Goal: Download file/media

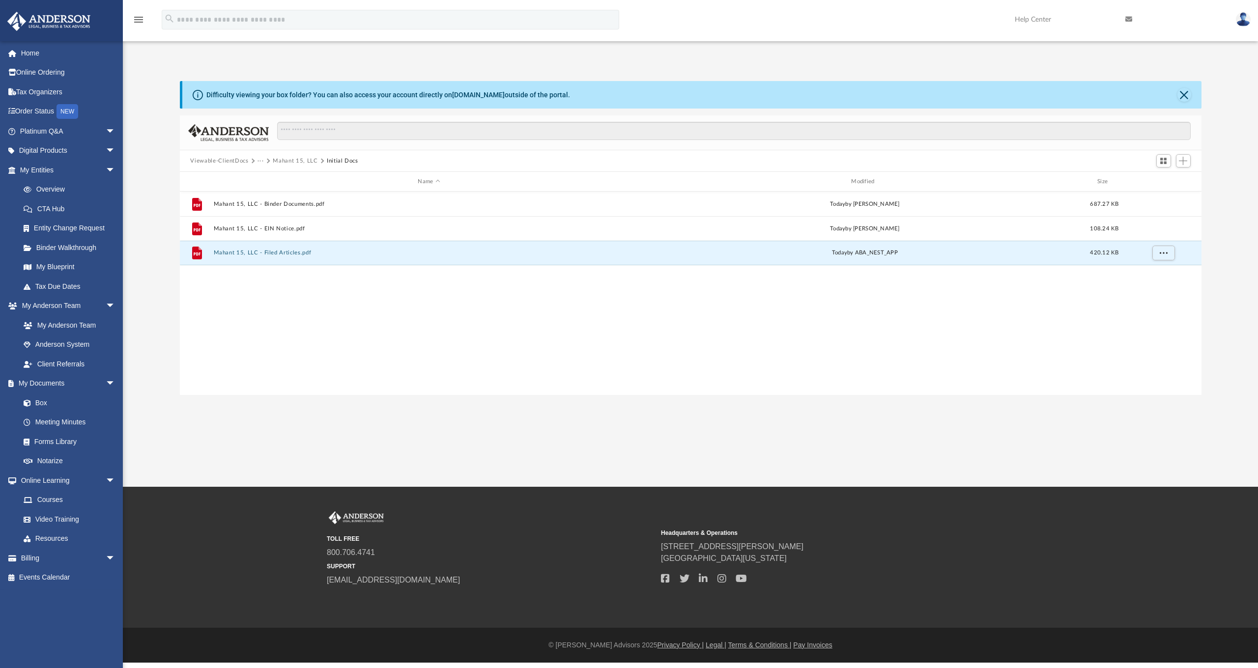
scroll to position [216, 1014]
click at [44, 401] on link "Box" at bounding box center [72, 403] width 116 height 20
click at [38, 393] on link "Box" at bounding box center [72, 403] width 116 height 20
click at [41, 399] on link "Box" at bounding box center [72, 403] width 116 height 20
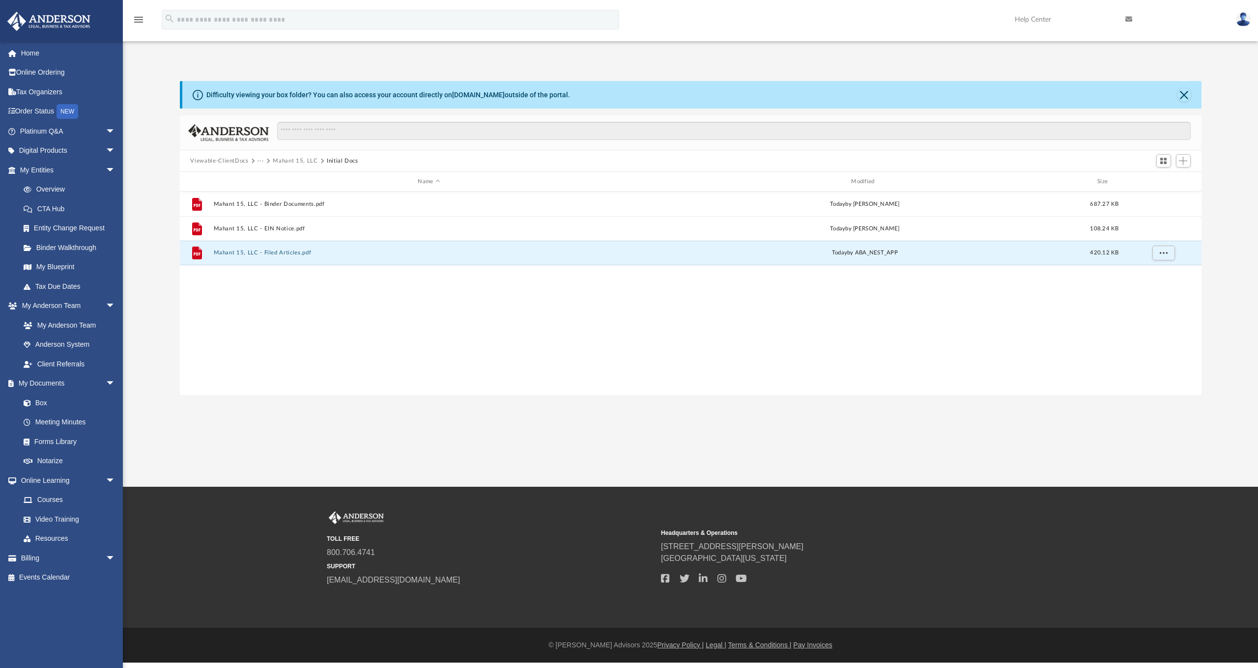
click at [212, 161] on button "Viewable-ClientDocs" at bounding box center [219, 161] width 58 height 9
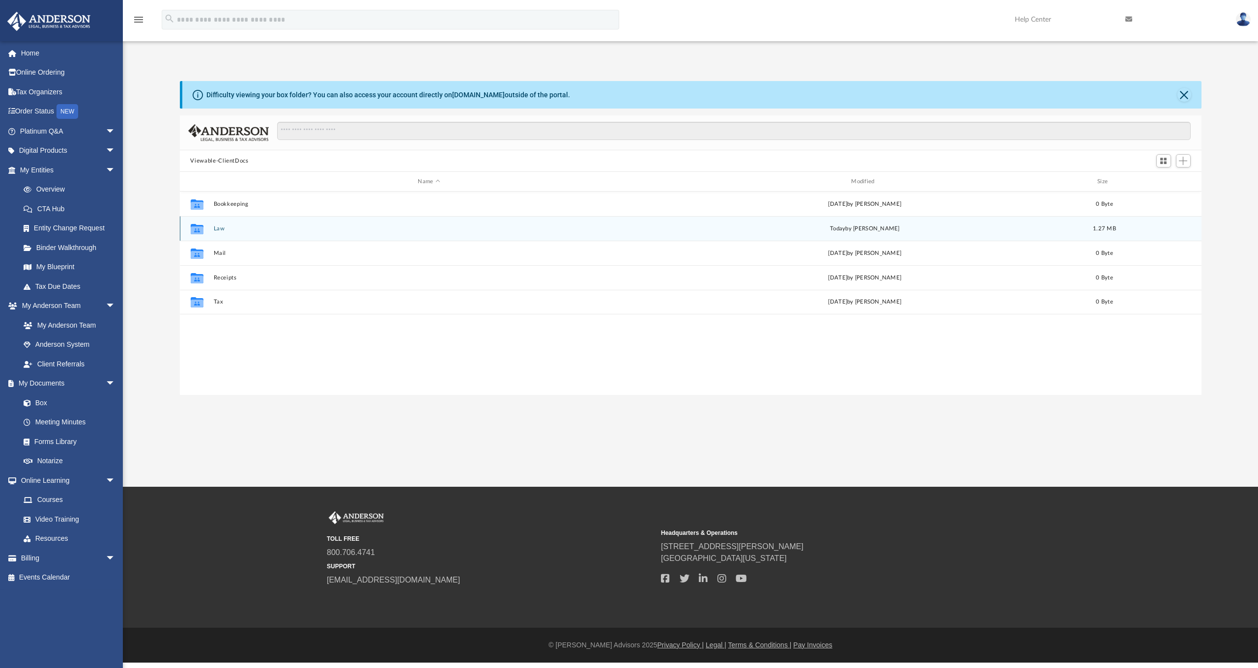
click at [221, 229] on button "Law" at bounding box center [428, 228] width 431 height 6
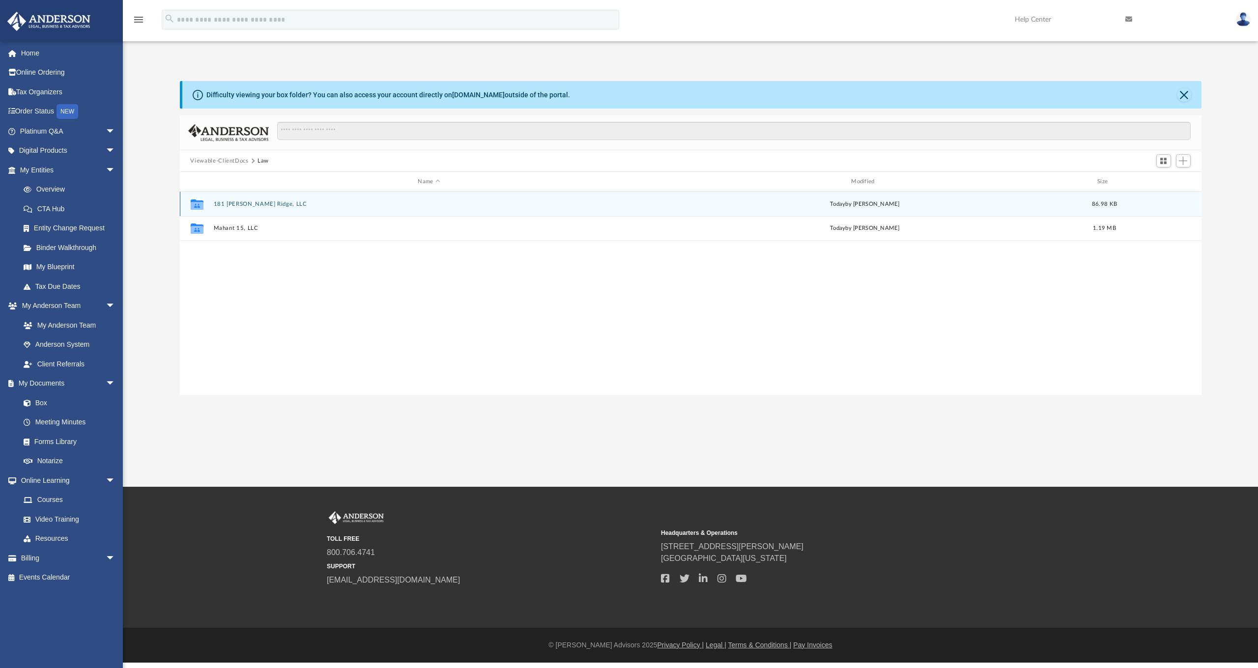
click at [251, 205] on button "181 Sandy Ridge, LLC" at bounding box center [428, 204] width 431 height 6
click at [251, 205] on button "181 Sandy Ridge, LLC - Filed Articles.pdf" at bounding box center [428, 203] width 431 height 6
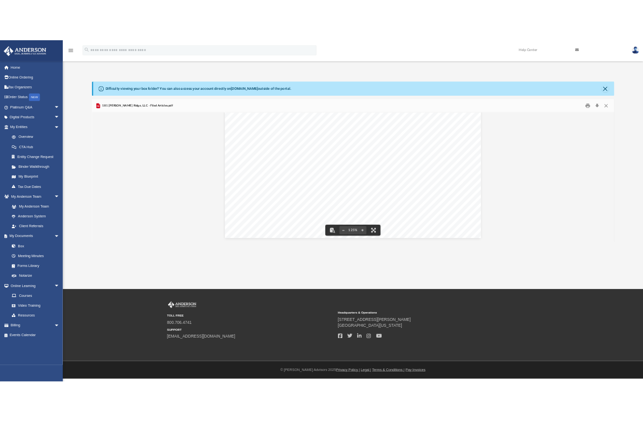
scroll to position [0, 0]
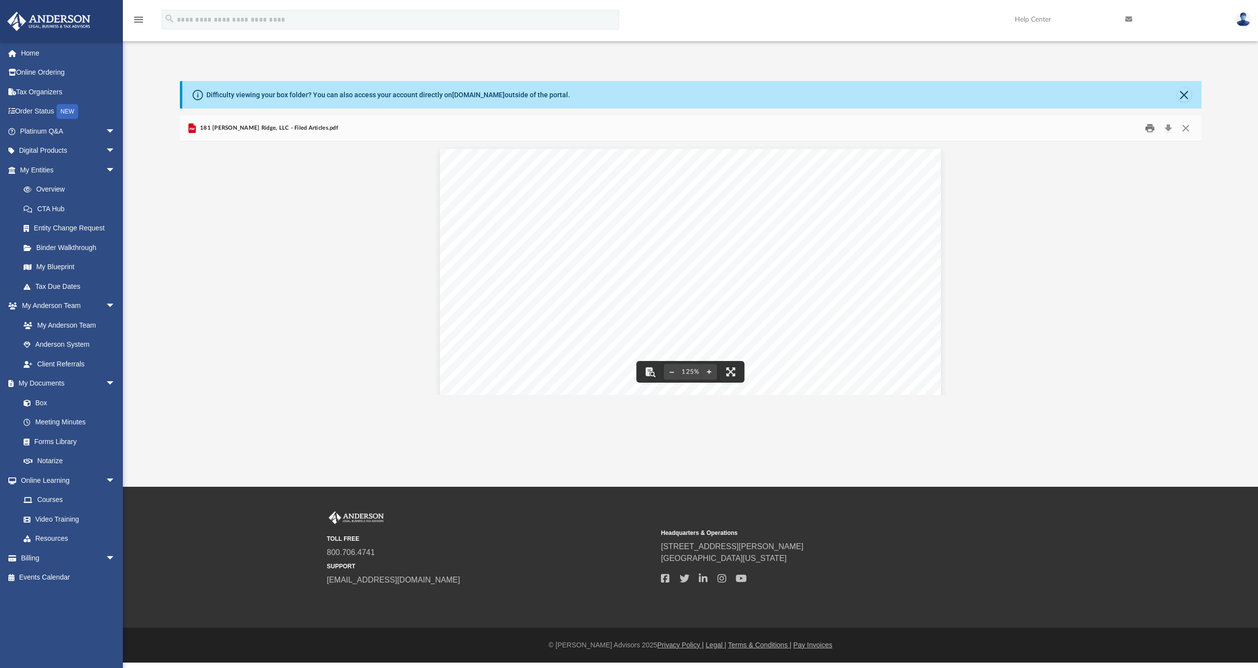
click at [1149, 130] on button "Print" at bounding box center [1150, 128] width 20 height 15
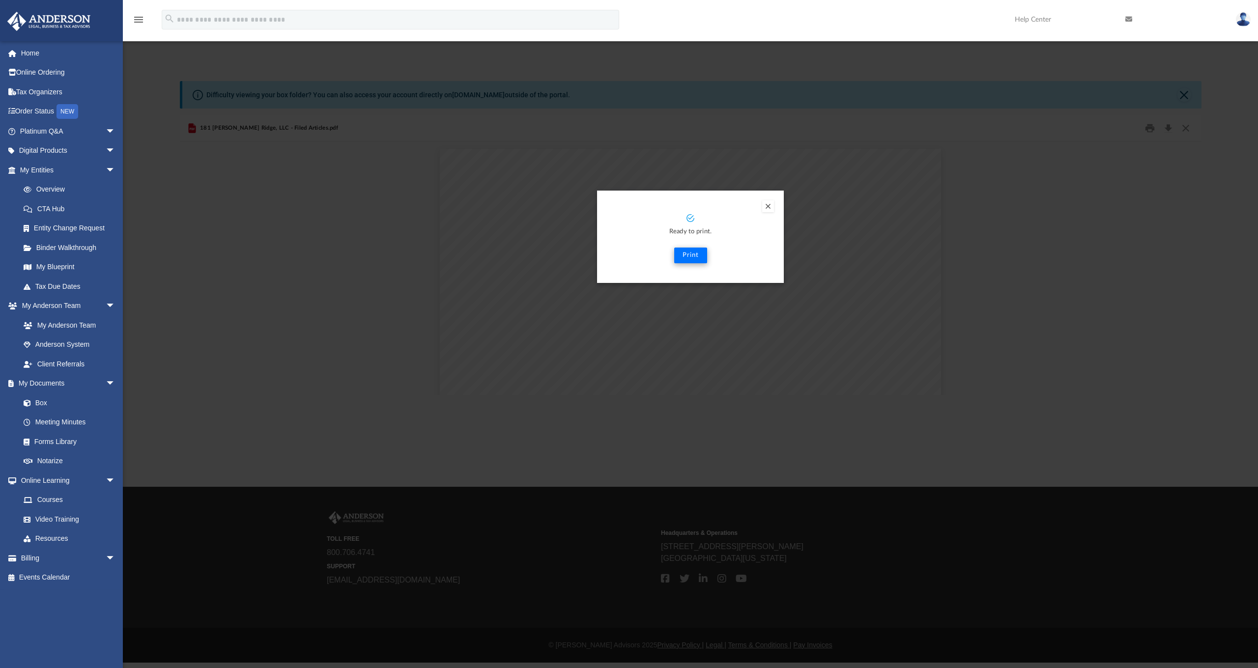
click at [687, 256] on button "Print" at bounding box center [690, 256] width 33 height 16
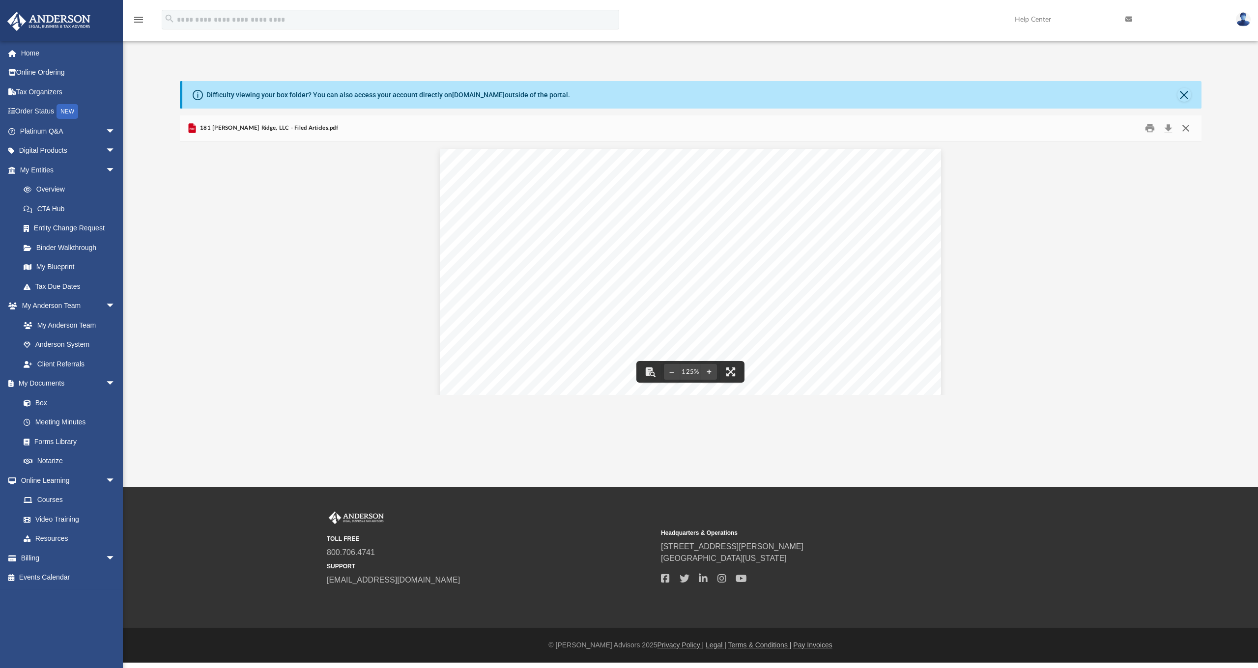
click at [1185, 129] on button "Close" at bounding box center [1185, 128] width 18 height 15
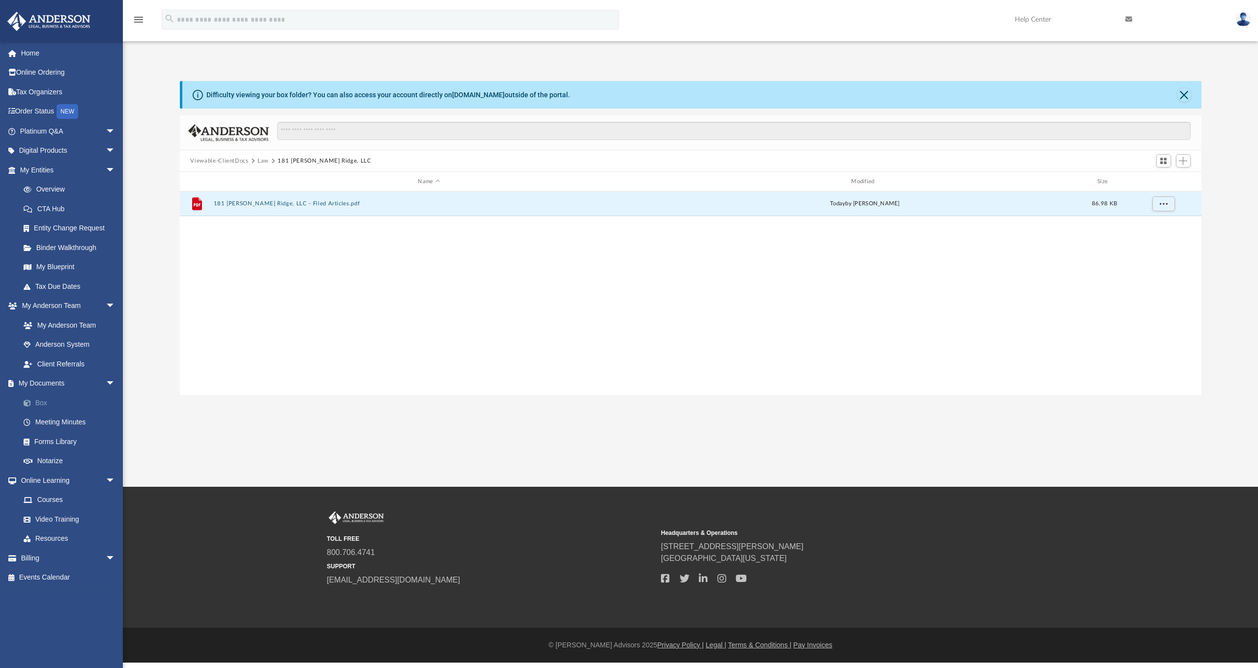
click at [40, 400] on link "Box" at bounding box center [72, 403] width 116 height 20
click at [34, 400] on span at bounding box center [32, 403] width 6 height 7
click at [224, 162] on button "Viewable-ClientDocs" at bounding box center [219, 161] width 58 height 9
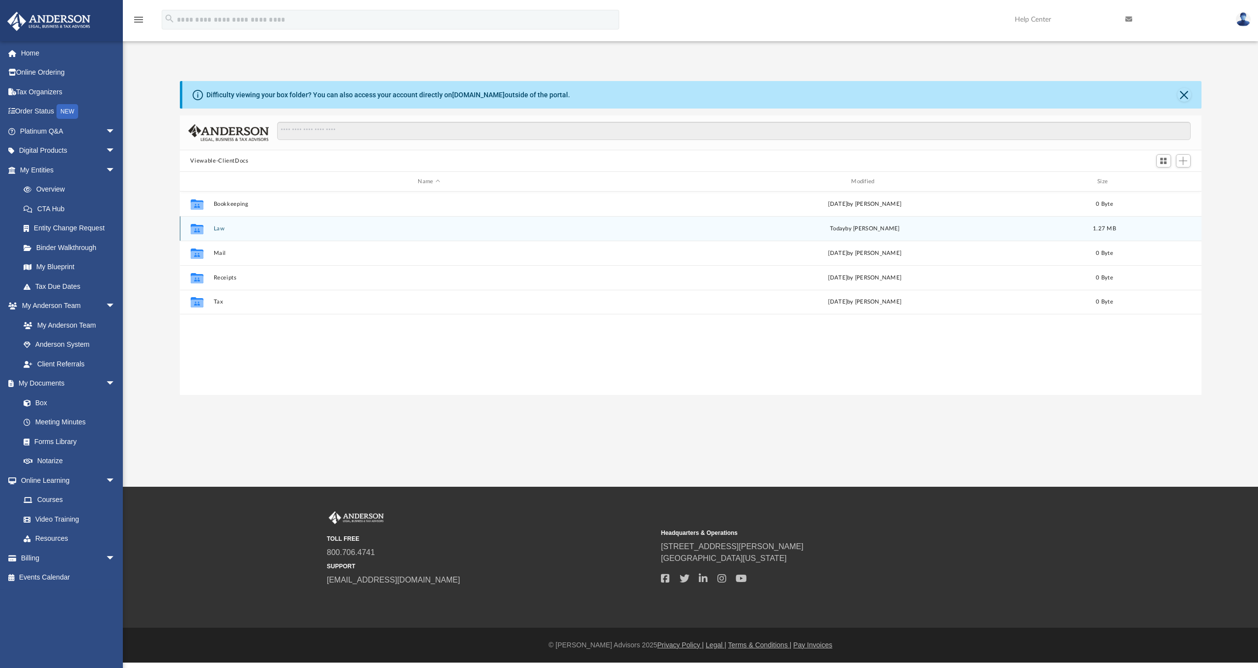
click at [216, 230] on button "Law" at bounding box center [428, 228] width 431 height 6
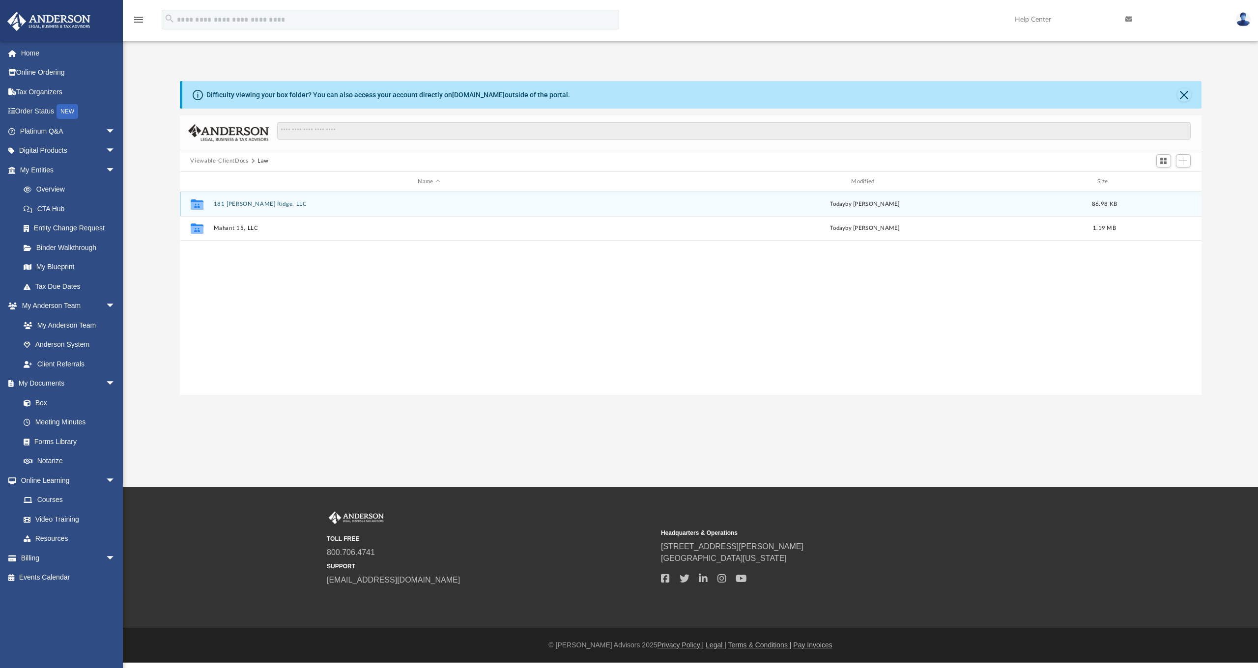
click at [247, 203] on button "181 [PERSON_NAME] Ridge, LLC" at bounding box center [428, 204] width 431 height 6
click at [225, 204] on button "181 Sandy Ridge, LLC - Filed Articles.pdf" at bounding box center [428, 203] width 431 height 6
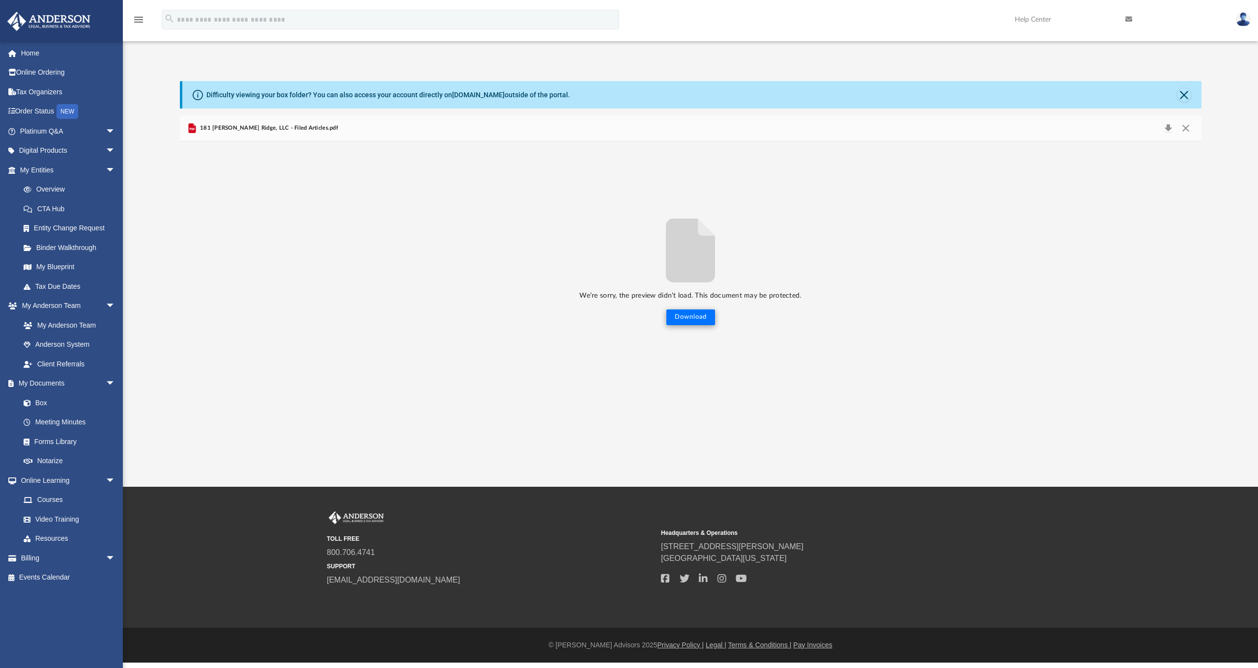
click at [691, 318] on button "Download" at bounding box center [690, 317] width 49 height 16
click at [52, 401] on link "Box" at bounding box center [72, 403] width 116 height 20
click at [40, 400] on link "Box" at bounding box center [72, 403] width 116 height 20
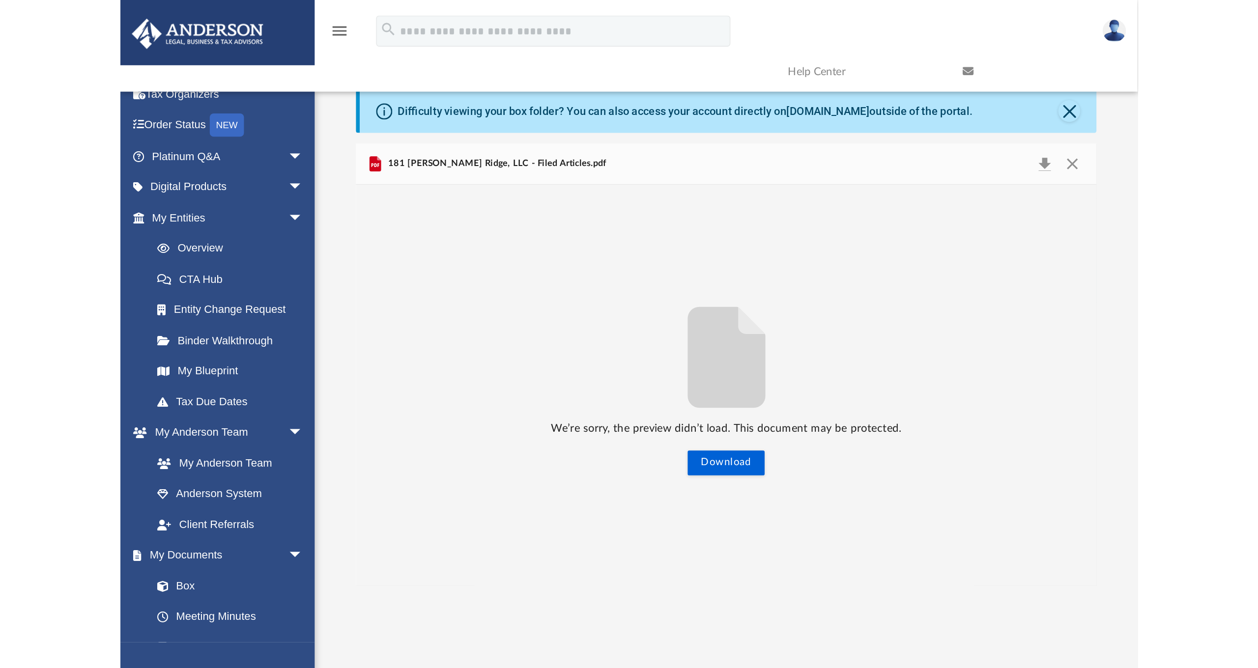
scroll to position [51, 0]
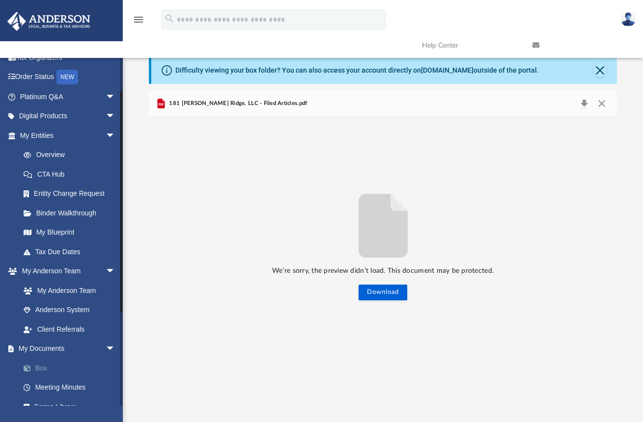
click at [38, 365] on link "Box" at bounding box center [72, 369] width 116 height 20
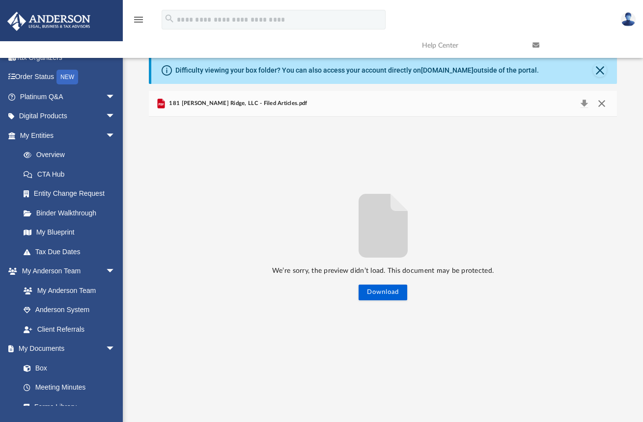
click at [601, 105] on button "Close" at bounding box center [602, 104] width 18 height 14
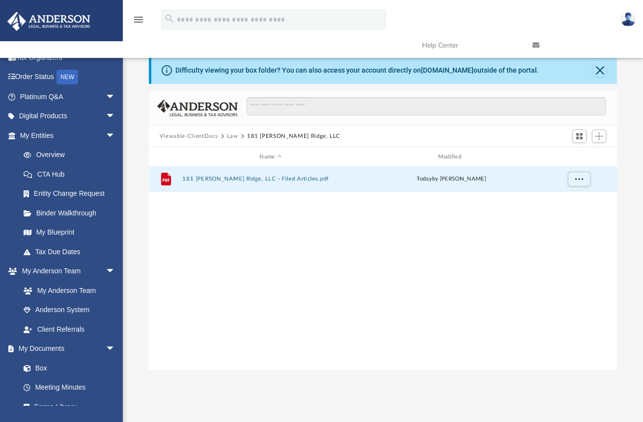
click at [189, 136] on button "Viewable-ClientDocs" at bounding box center [189, 136] width 58 height 9
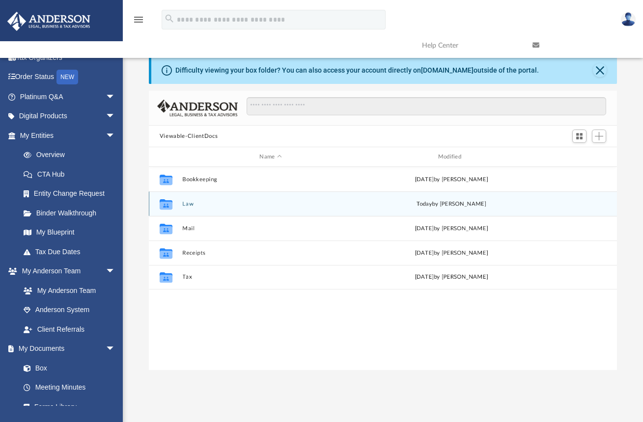
click at [186, 205] on button "Law" at bounding box center [270, 204] width 176 height 6
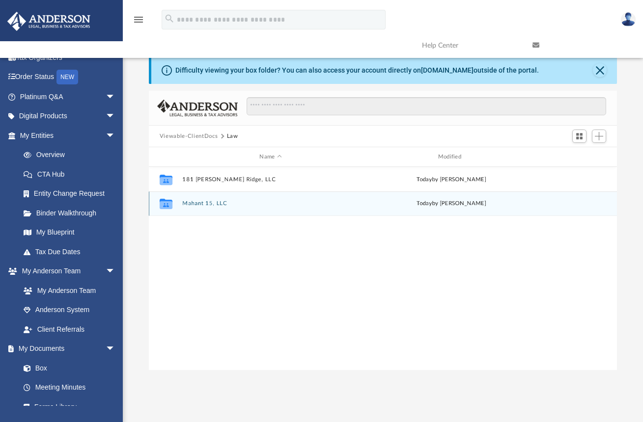
click at [194, 206] on button "Mahant 15, LLC" at bounding box center [270, 203] width 176 height 6
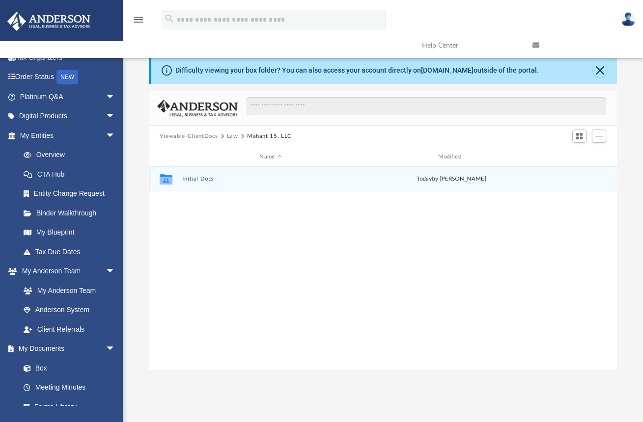
click at [198, 179] on button "Initial Docs" at bounding box center [270, 179] width 176 height 6
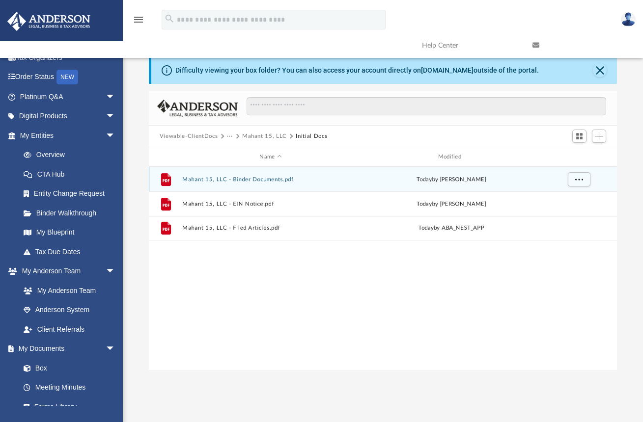
click at [252, 179] on button "Mahant 15, LLC - Binder Documents.pdf" at bounding box center [270, 179] width 176 height 6
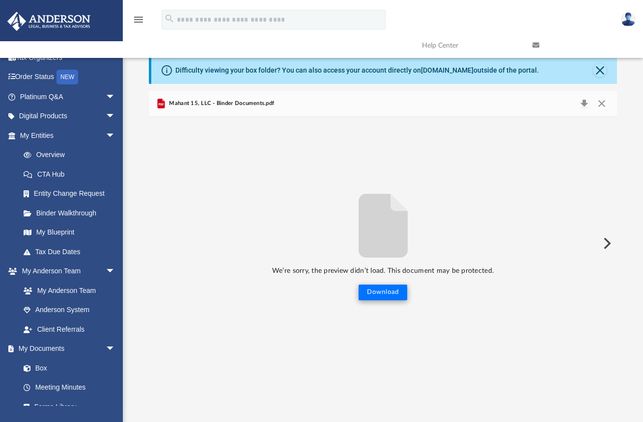
click at [381, 293] on button "Download" at bounding box center [383, 293] width 49 height 16
click at [600, 103] on button "Close" at bounding box center [602, 104] width 18 height 14
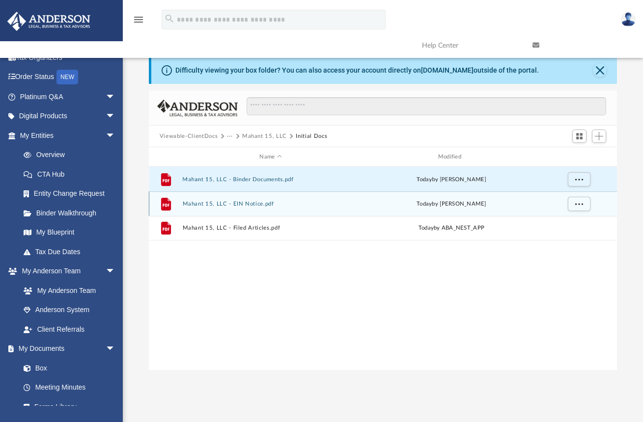
click at [212, 205] on button "Mahant 15, LLC - EIN Notice.pdf" at bounding box center [270, 204] width 176 height 6
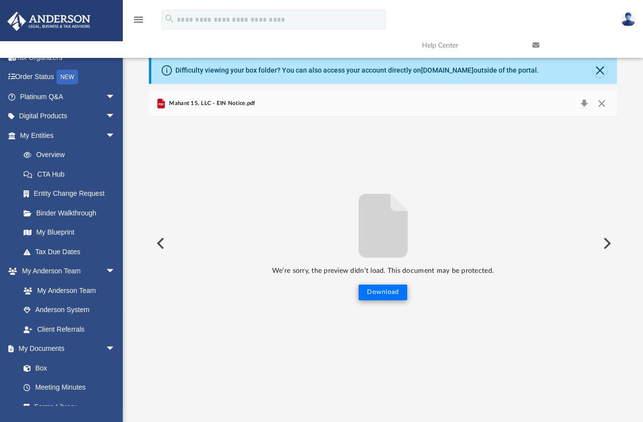
click at [380, 294] on button "Download" at bounding box center [383, 293] width 49 height 16
click at [601, 104] on button "Close" at bounding box center [602, 104] width 18 height 14
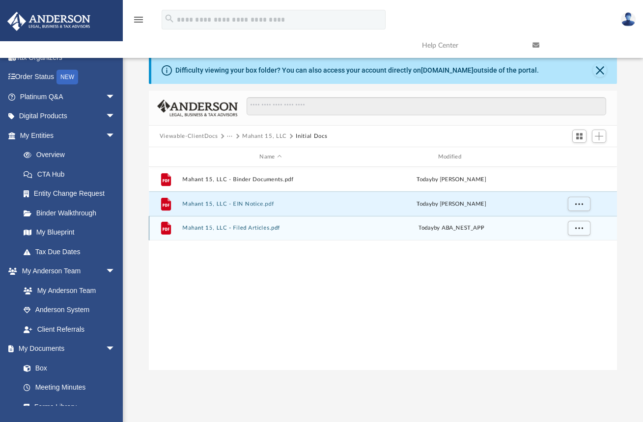
click at [233, 225] on button "Mahant 15, LLC - Filed Articles.pdf" at bounding box center [270, 228] width 176 height 6
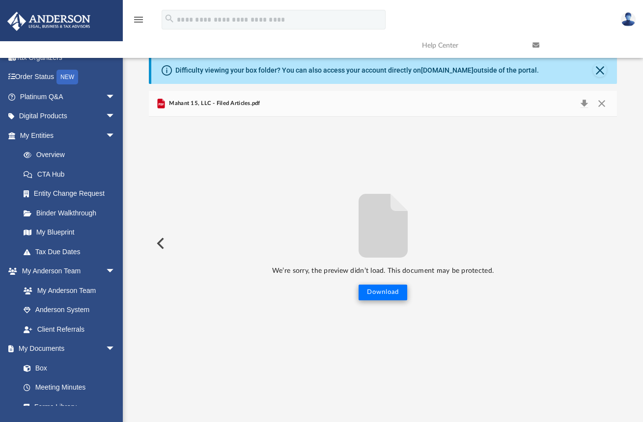
click at [373, 291] on button "Download" at bounding box center [383, 293] width 49 height 16
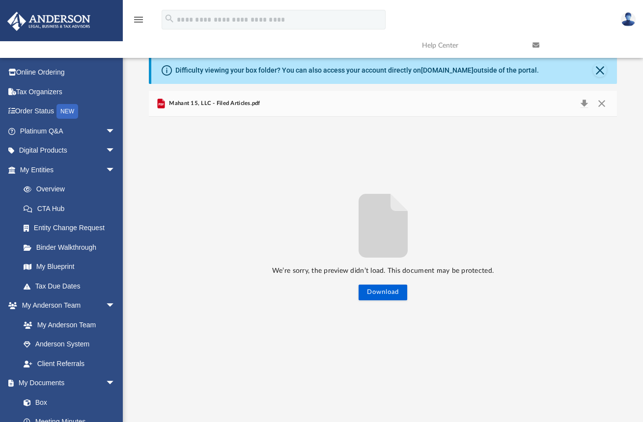
scroll to position [216, 1014]
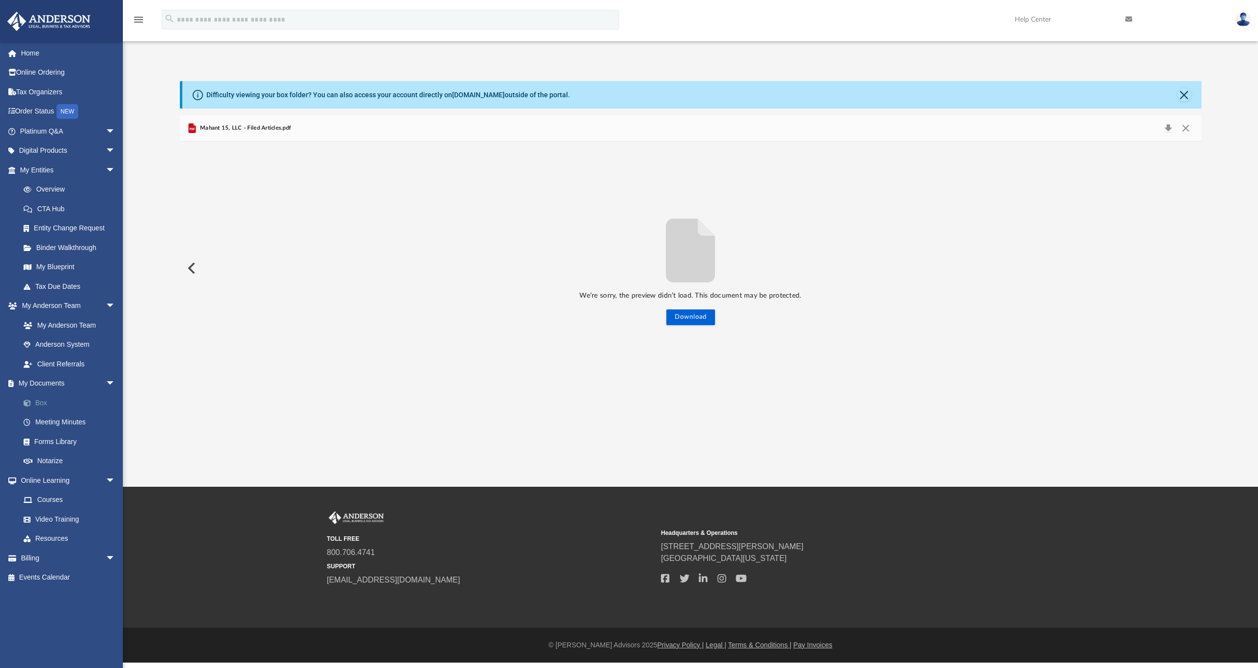
click at [36, 396] on link "Box" at bounding box center [72, 403] width 116 height 20
click at [1190, 129] on button "Close" at bounding box center [1185, 128] width 18 height 14
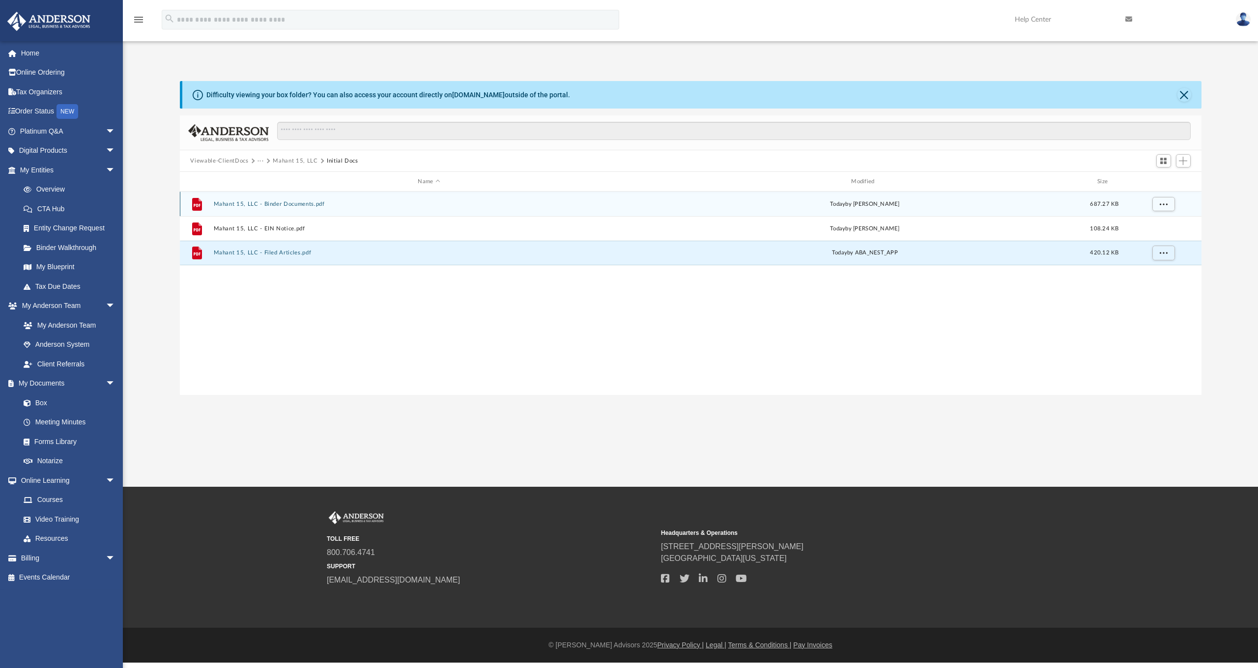
click at [249, 204] on button "Mahant 15, LLC - Binder Documents.pdf" at bounding box center [428, 204] width 431 height 6
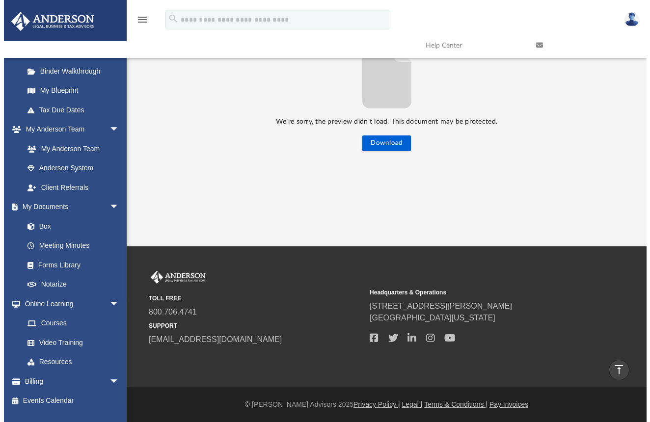
scroll to position [0, 0]
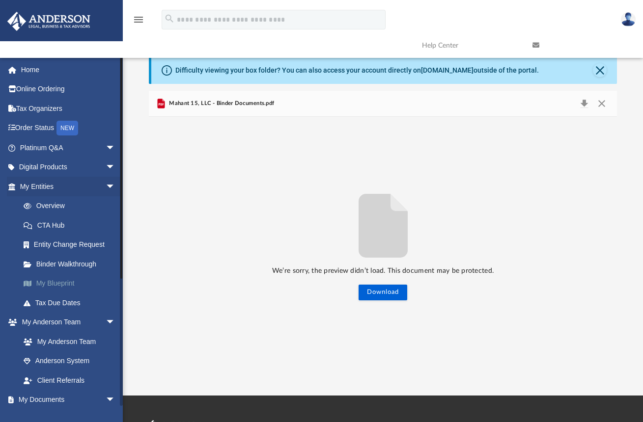
click at [57, 281] on link "My Blueprint" at bounding box center [72, 284] width 116 height 20
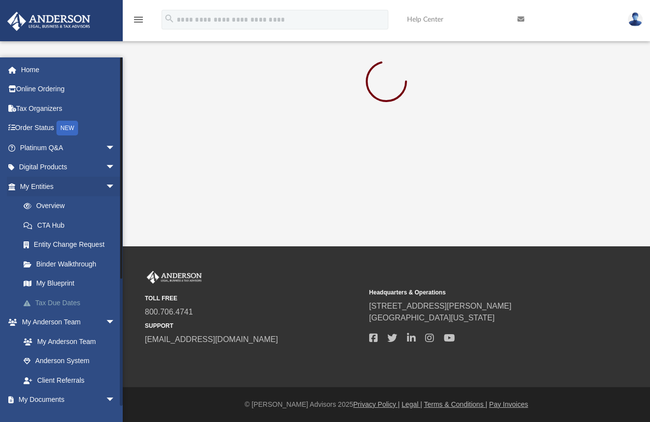
click at [53, 303] on link "Tax Due Dates" at bounding box center [72, 303] width 116 height 20
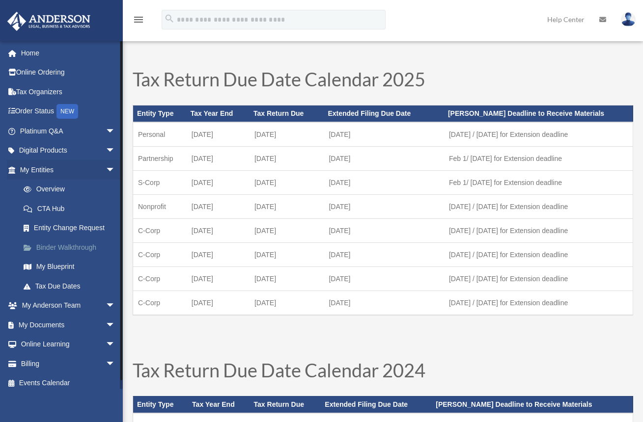
click at [46, 247] on link "Binder Walkthrough" at bounding box center [72, 248] width 116 height 20
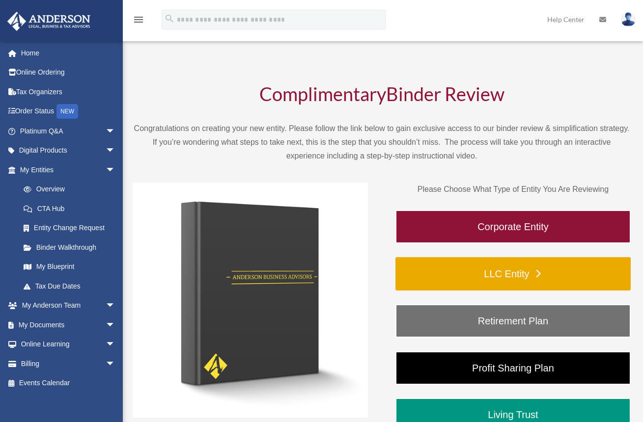
click at [514, 268] on link "LLC Entity" at bounding box center [512, 273] width 235 height 33
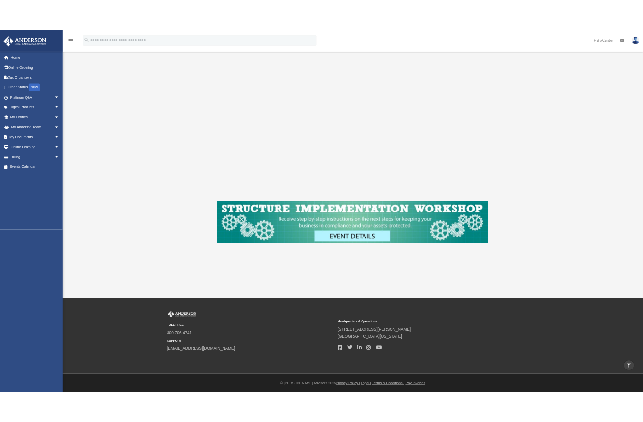
scroll to position [192, 0]
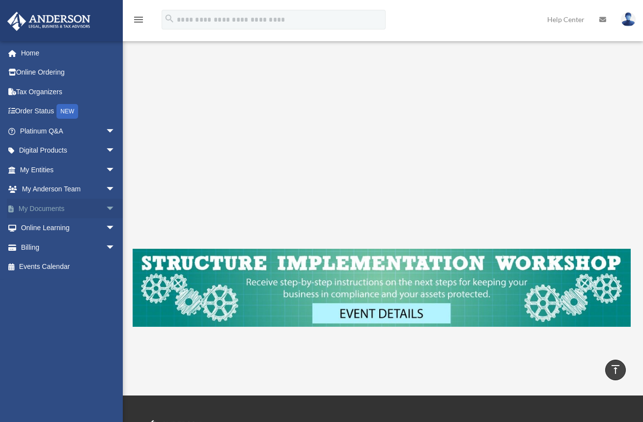
click at [106, 205] on span "arrow_drop_down" at bounding box center [116, 209] width 20 height 20
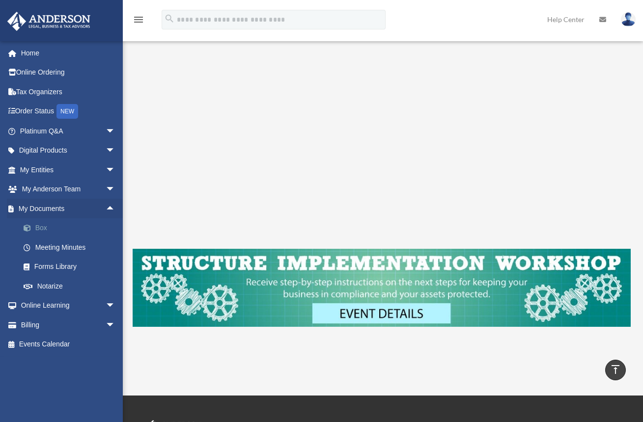
click at [42, 227] on link "Box" at bounding box center [72, 229] width 116 height 20
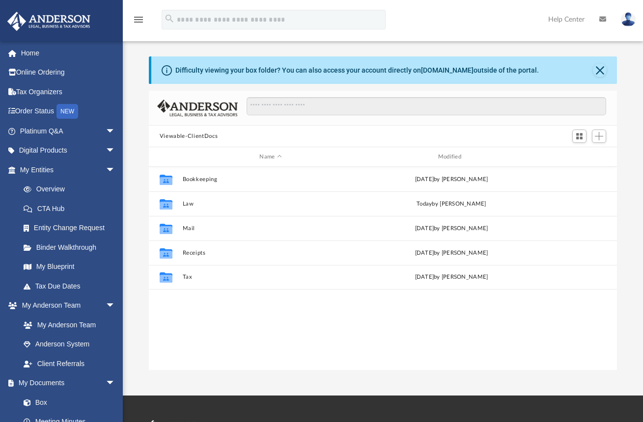
scroll to position [216, 1014]
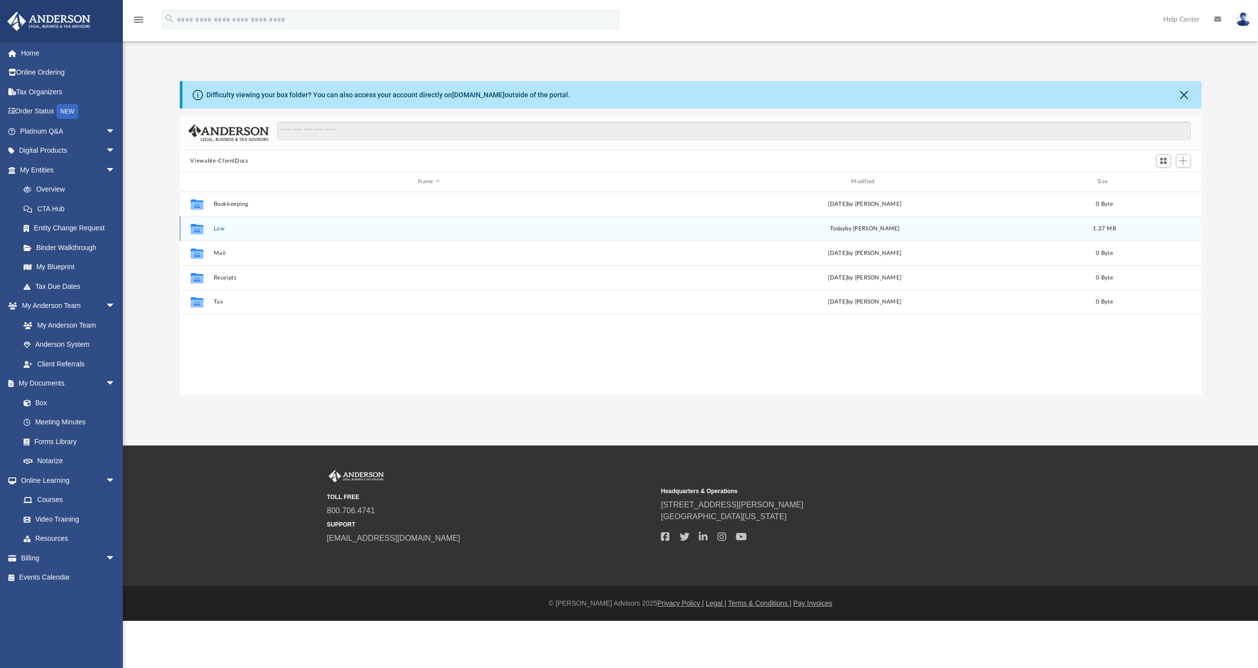
click at [212, 229] on div "Collaborated Folder Law today by Amber Johnson 1.27 MB" at bounding box center [690, 228] width 1021 height 25
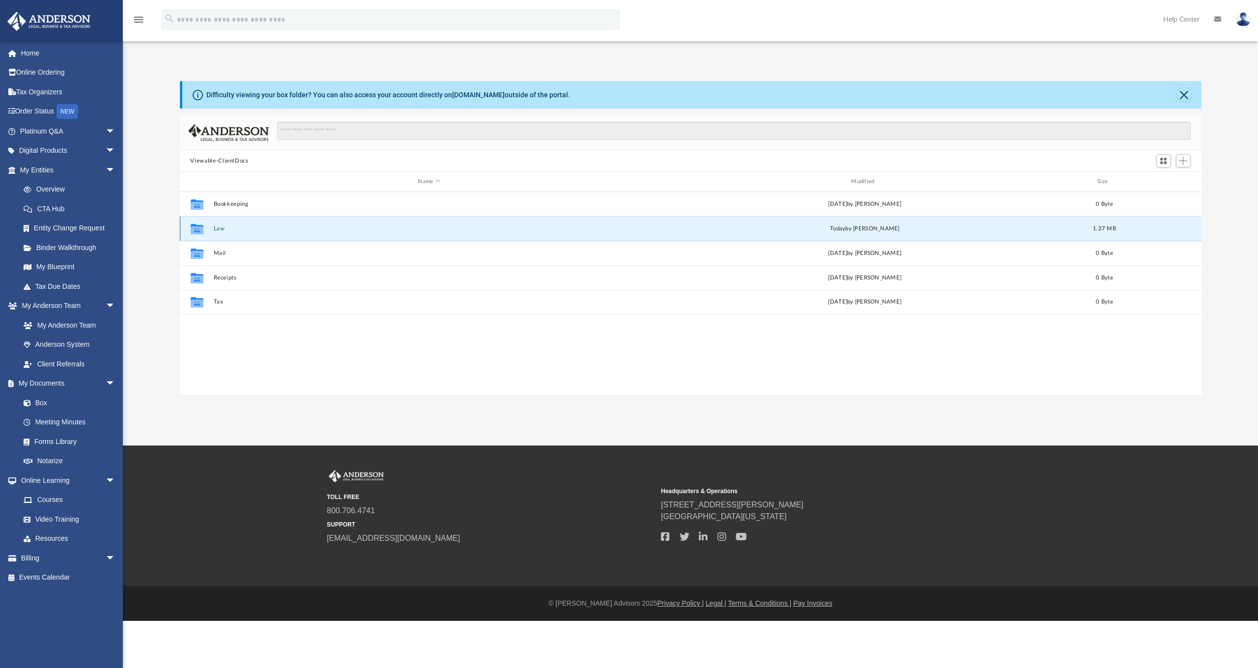
click at [245, 232] on div "Collaborated Folder Law today by Amber Johnson 1.27 MB" at bounding box center [690, 228] width 1021 height 25
click at [215, 230] on button "Law" at bounding box center [428, 228] width 431 height 6
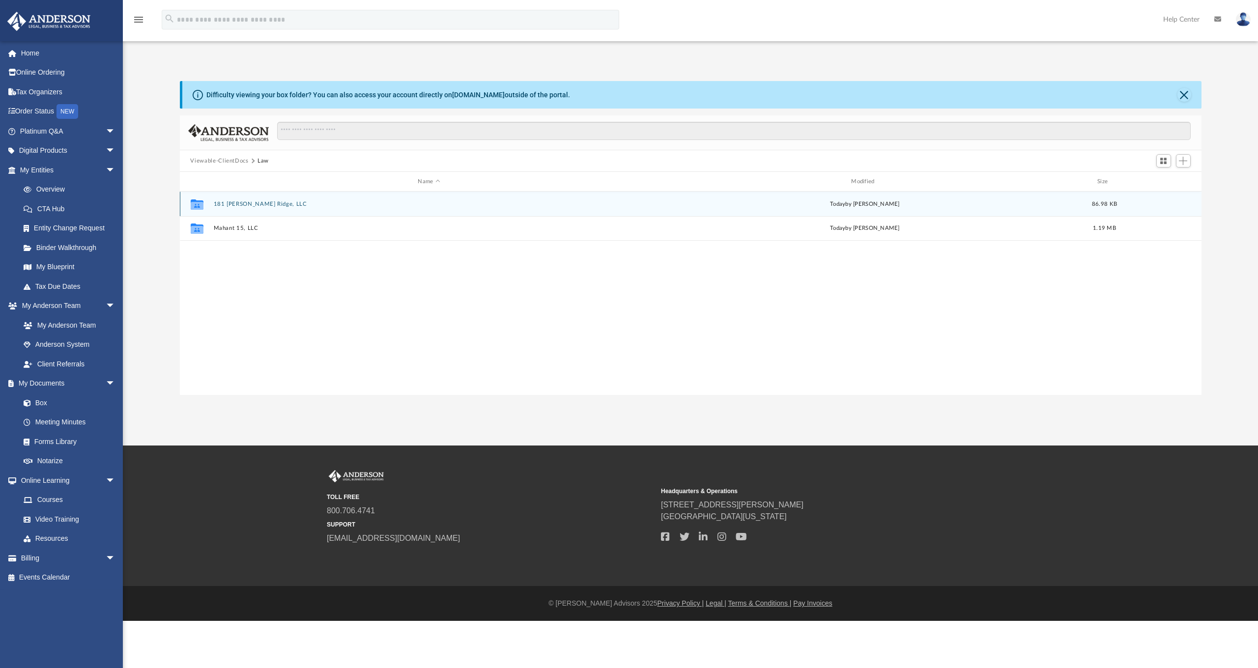
click at [226, 203] on button "181 Sandy Ridge, LLC" at bounding box center [428, 204] width 431 height 6
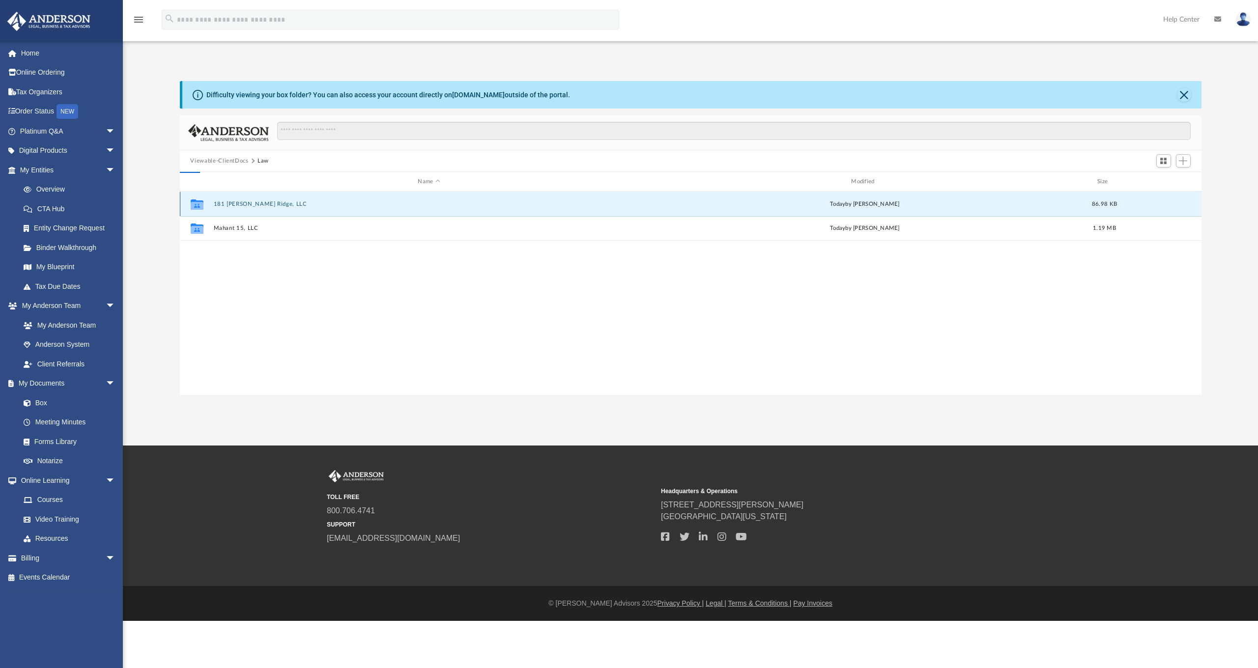
click at [226, 203] on button "181 Sandy Ridge, LLC" at bounding box center [428, 204] width 431 height 6
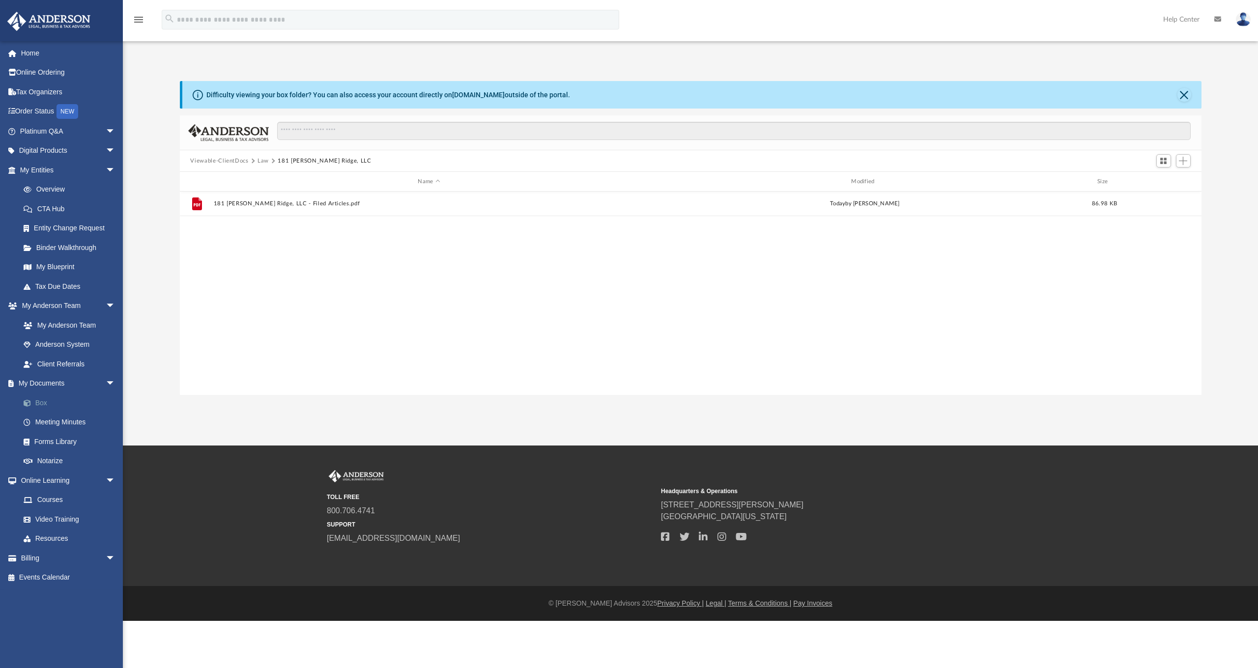
click at [51, 395] on link "Box" at bounding box center [72, 403] width 116 height 20
click at [48, 400] on link "Box" at bounding box center [72, 403] width 116 height 20
click at [231, 164] on button "Viewable-ClientDocs" at bounding box center [219, 161] width 58 height 9
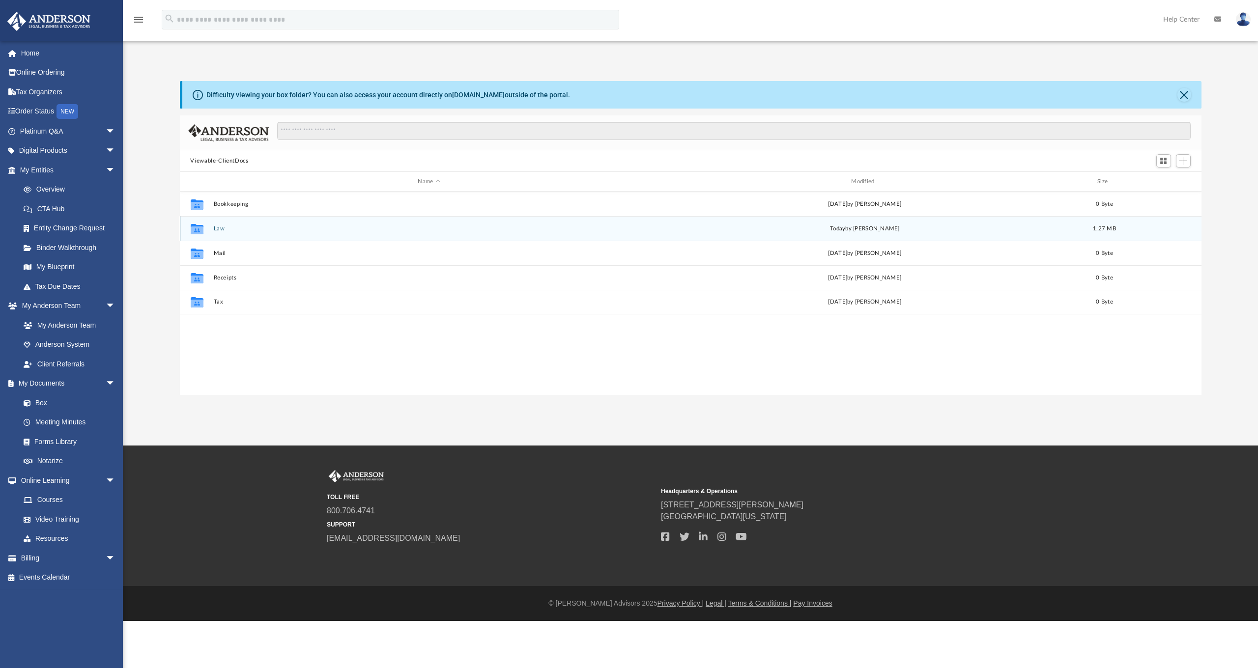
click at [221, 228] on button "Law" at bounding box center [428, 228] width 431 height 6
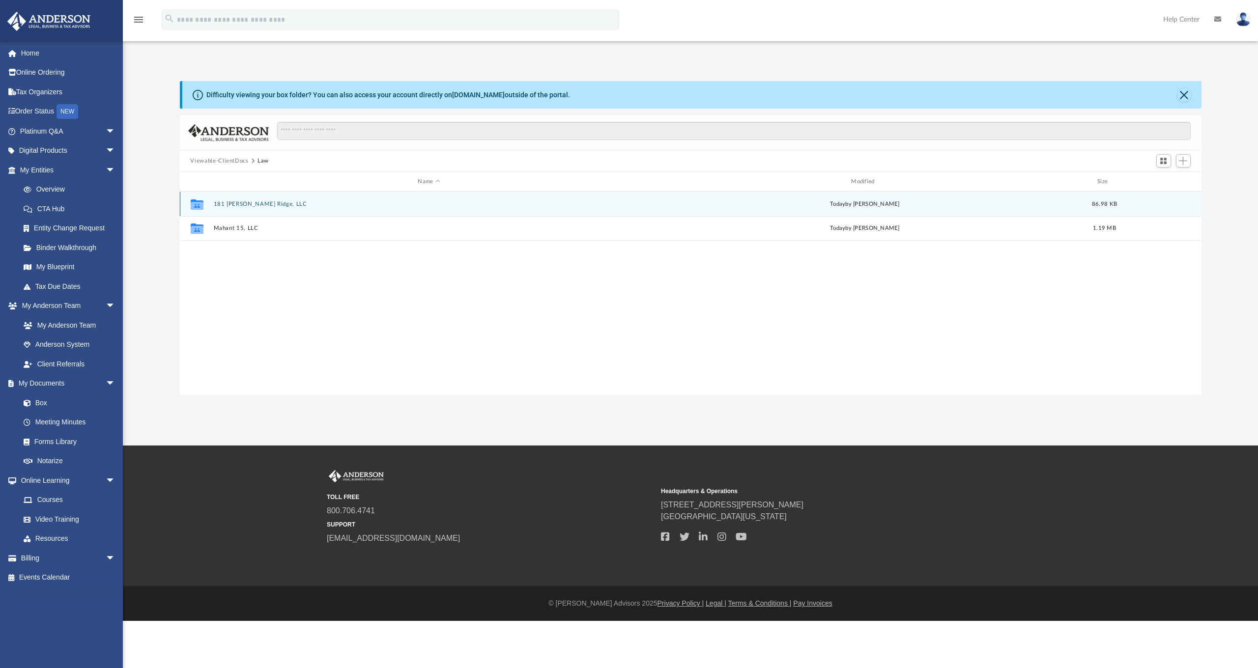
click at [260, 207] on button "181 Sandy Ridge, LLC" at bounding box center [428, 204] width 431 height 6
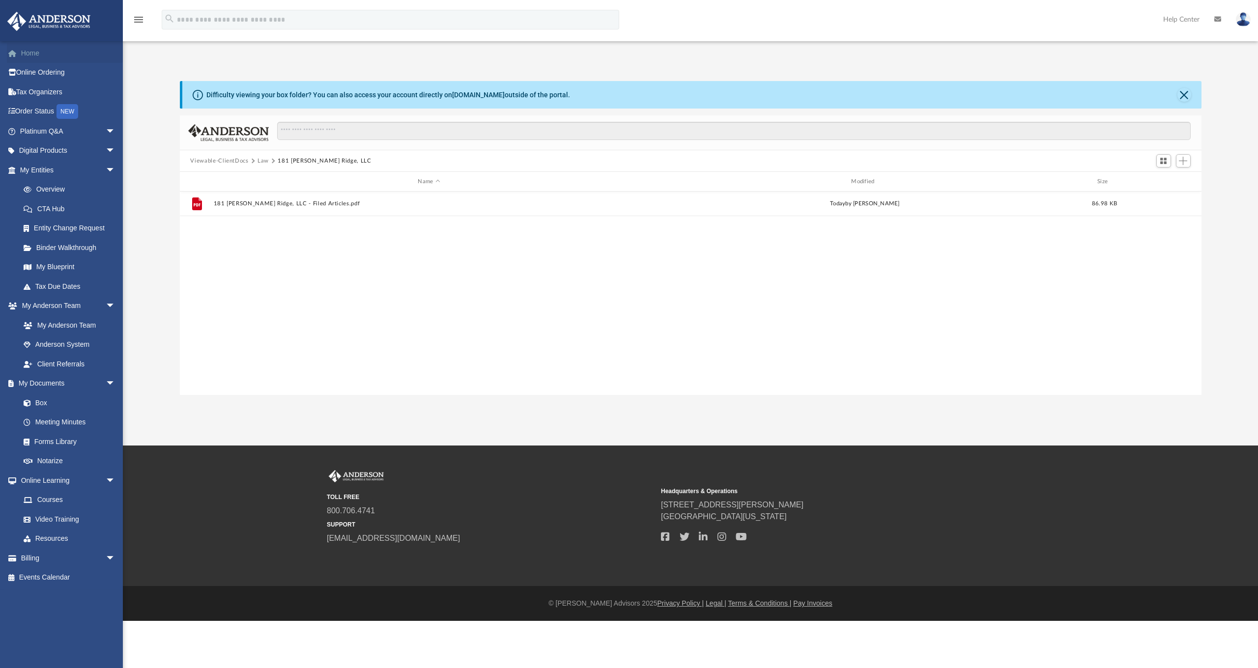
click at [26, 53] on link "Home" at bounding box center [68, 53] width 123 height 20
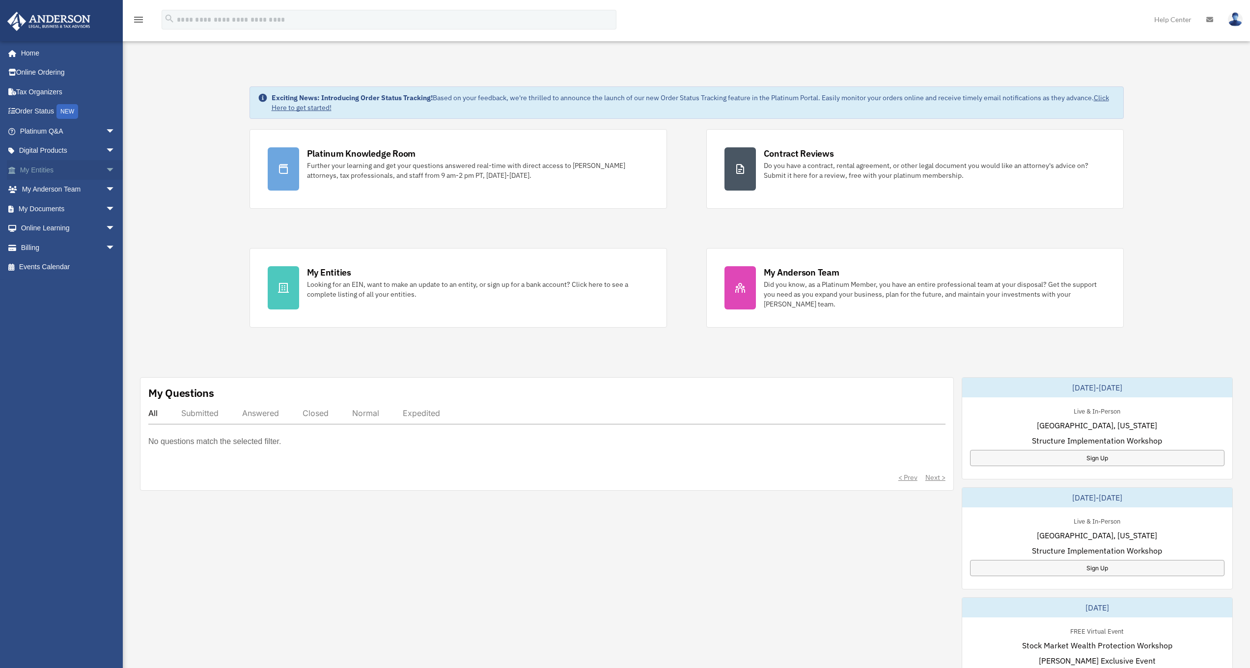
click at [49, 170] on link "My Entities arrow_drop_down" at bounding box center [68, 170] width 123 height 20
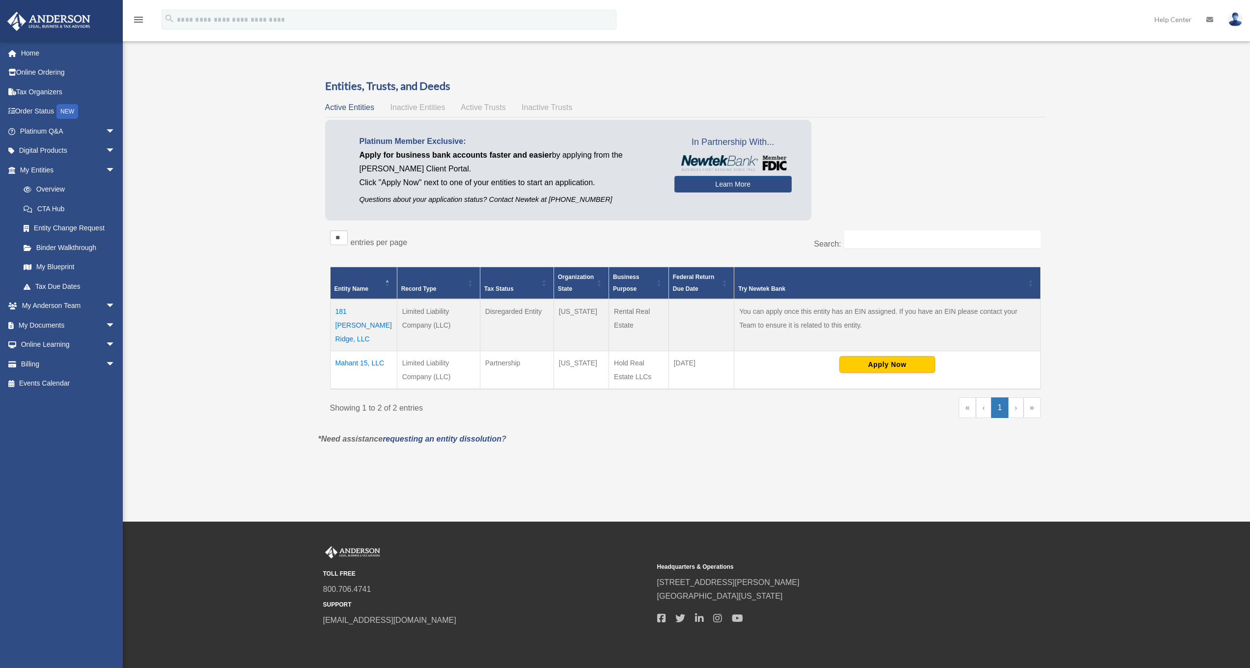
click at [420, 108] on span "Inactive Entities" at bounding box center [417, 107] width 55 height 8
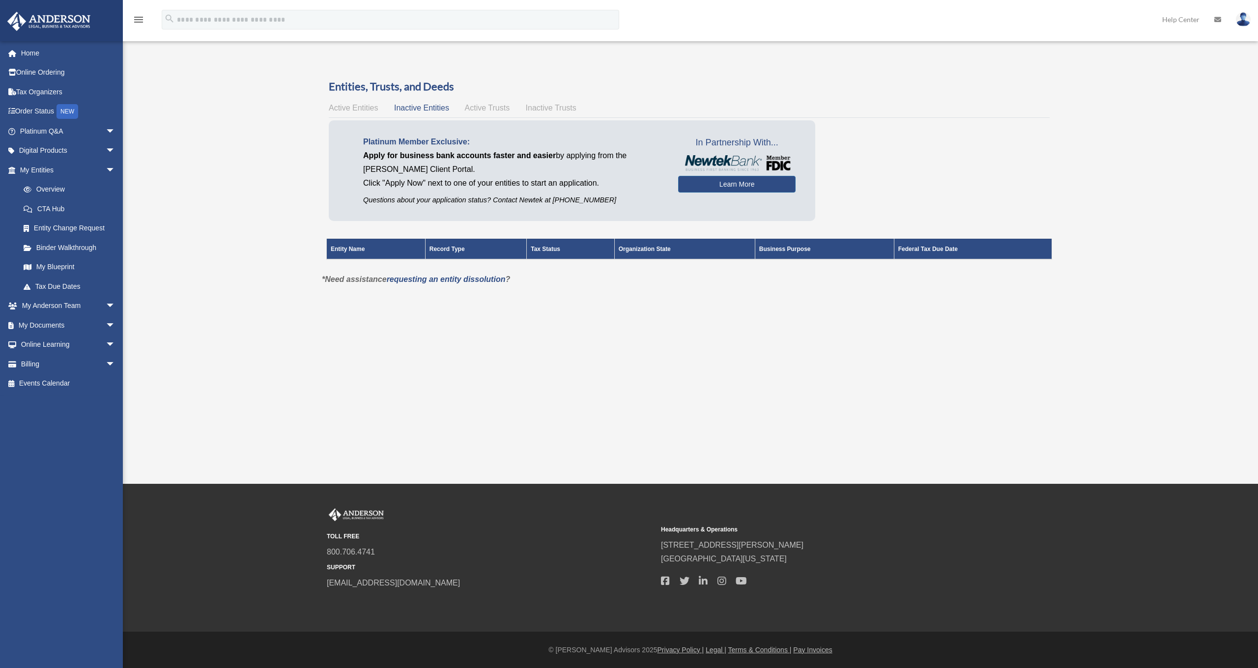
click at [341, 109] on span "Active Entities" at bounding box center [353, 108] width 49 height 8
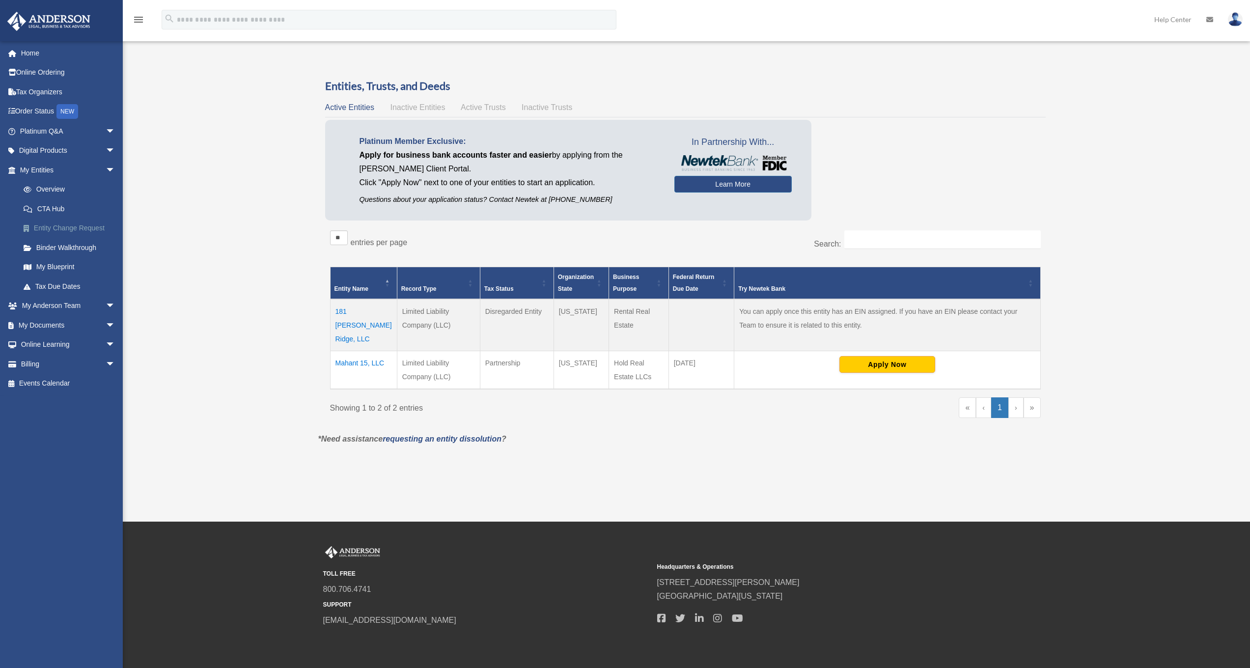
click at [58, 227] on link "Entity Change Request" at bounding box center [72, 229] width 116 height 20
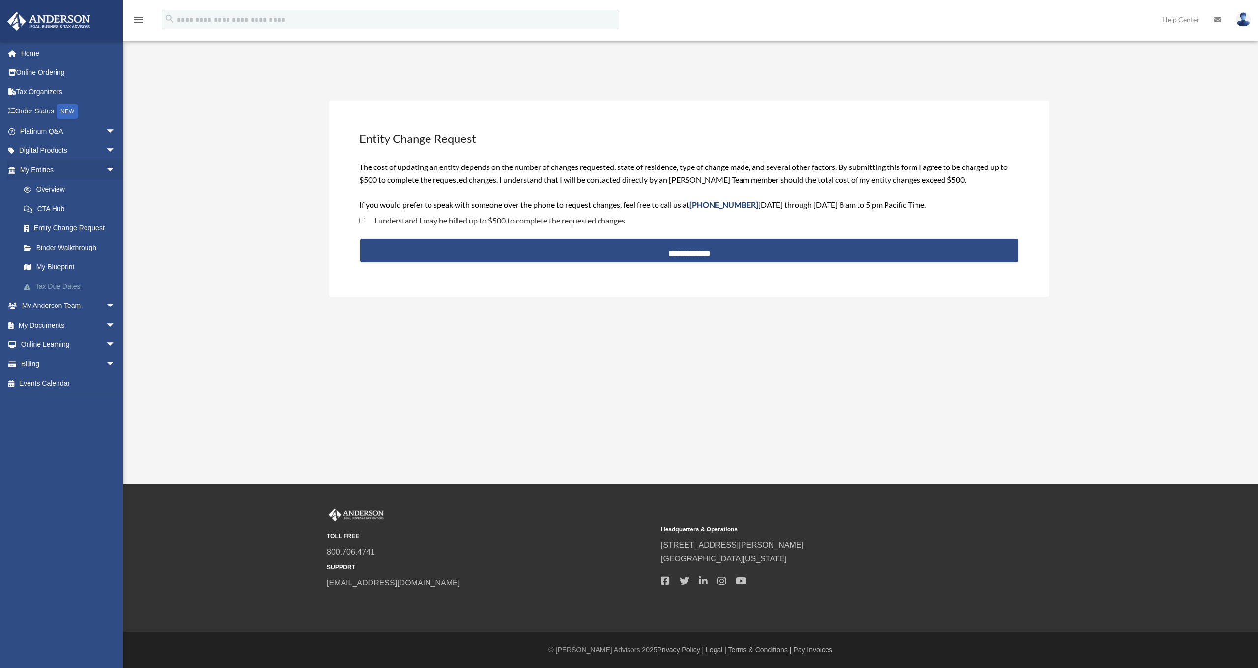
click at [54, 287] on link "Tax Due Dates" at bounding box center [72, 287] width 116 height 20
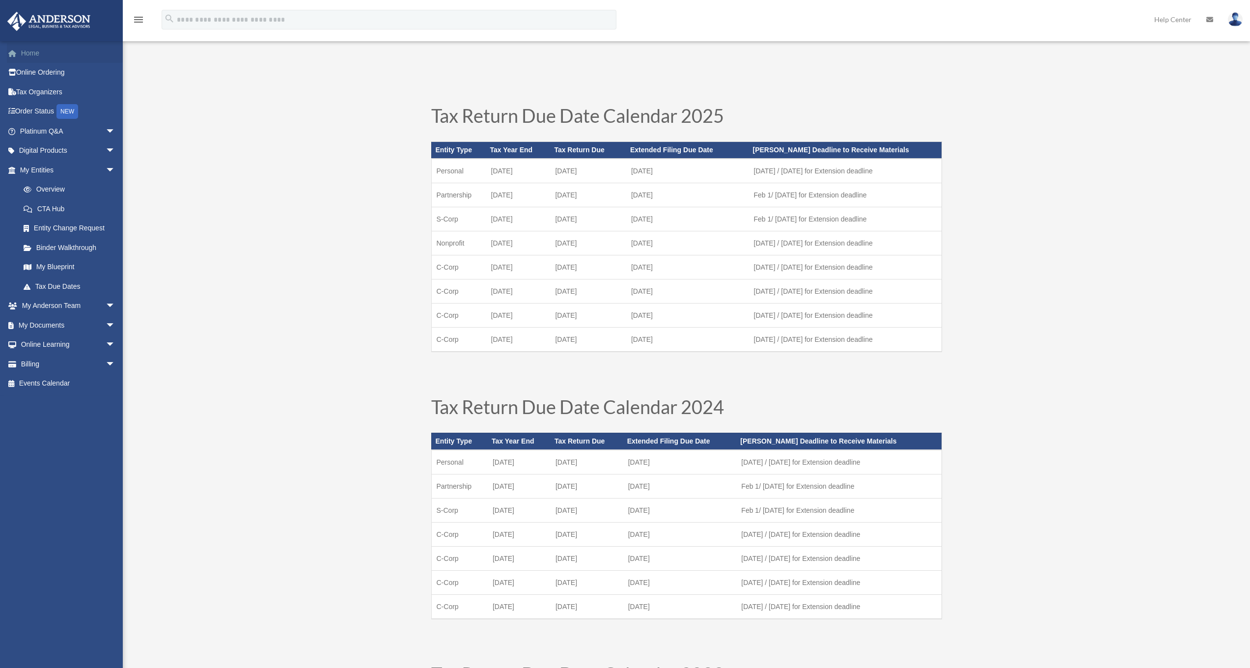
click at [27, 52] on link "Home" at bounding box center [68, 53] width 123 height 20
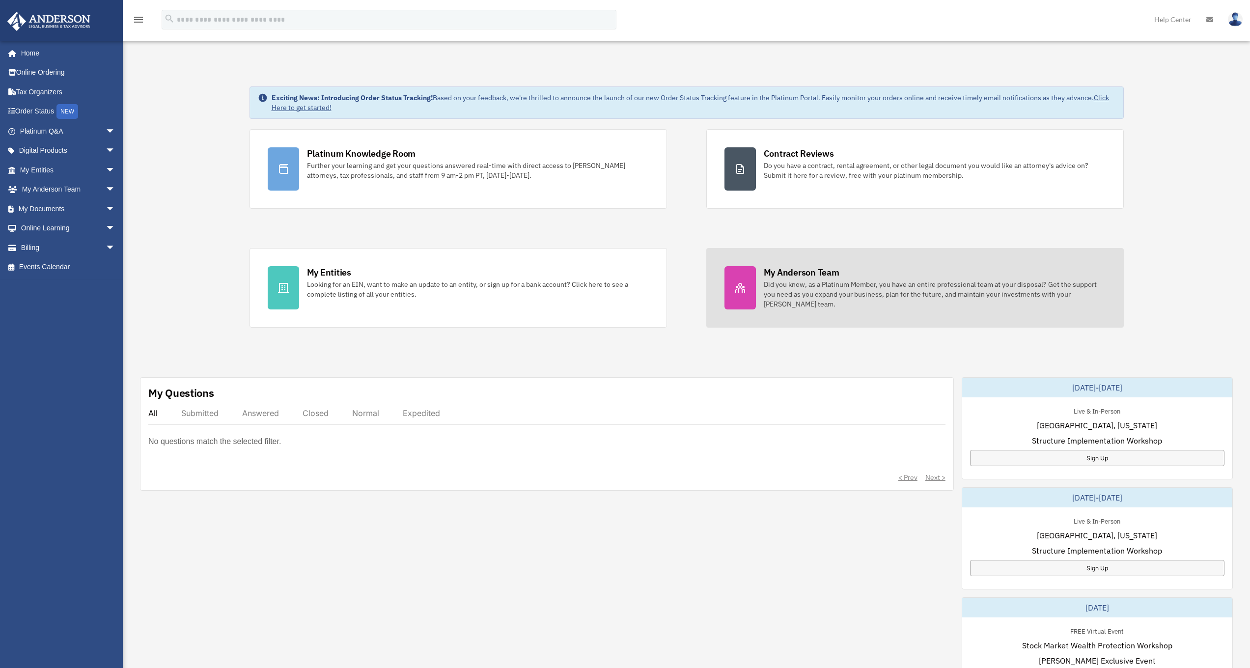
click at [796, 287] on div "Did you know, as a Platinum Member, you have an entire professional team at you…" at bounding box center [935, 294] width 342 height 29
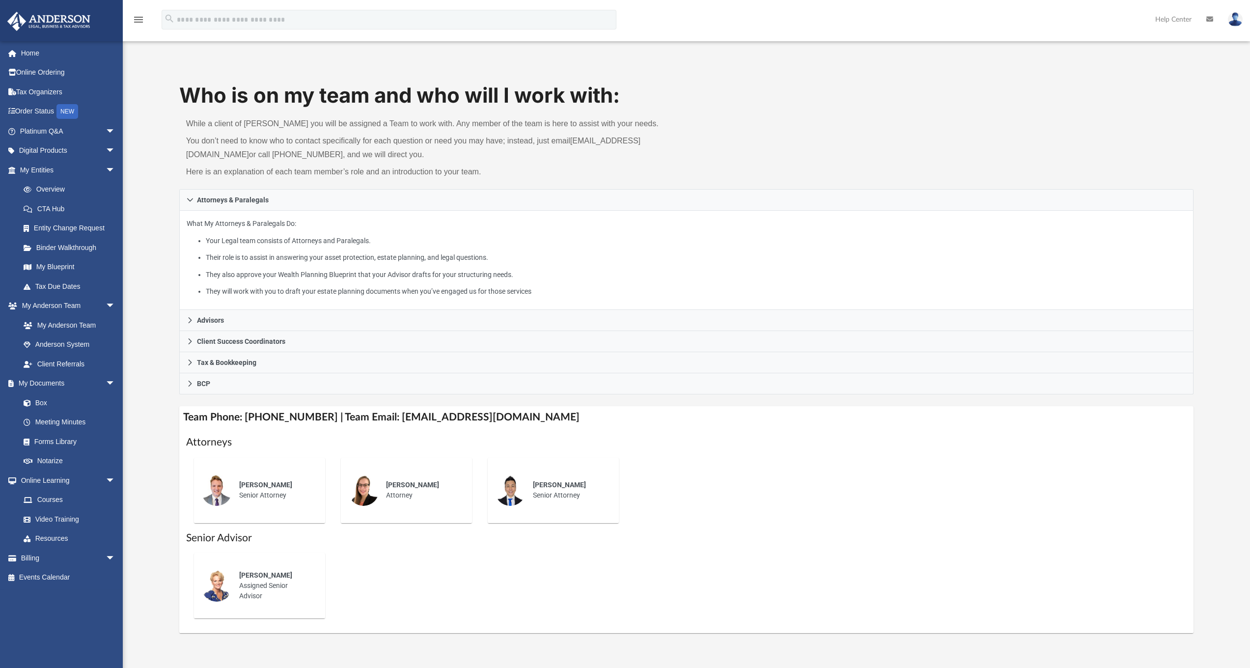
click at [296, 581] on div "[PERSON_NAME] Assigned Senior Advisor" at bounding box center [275, 585] width 86 height 45
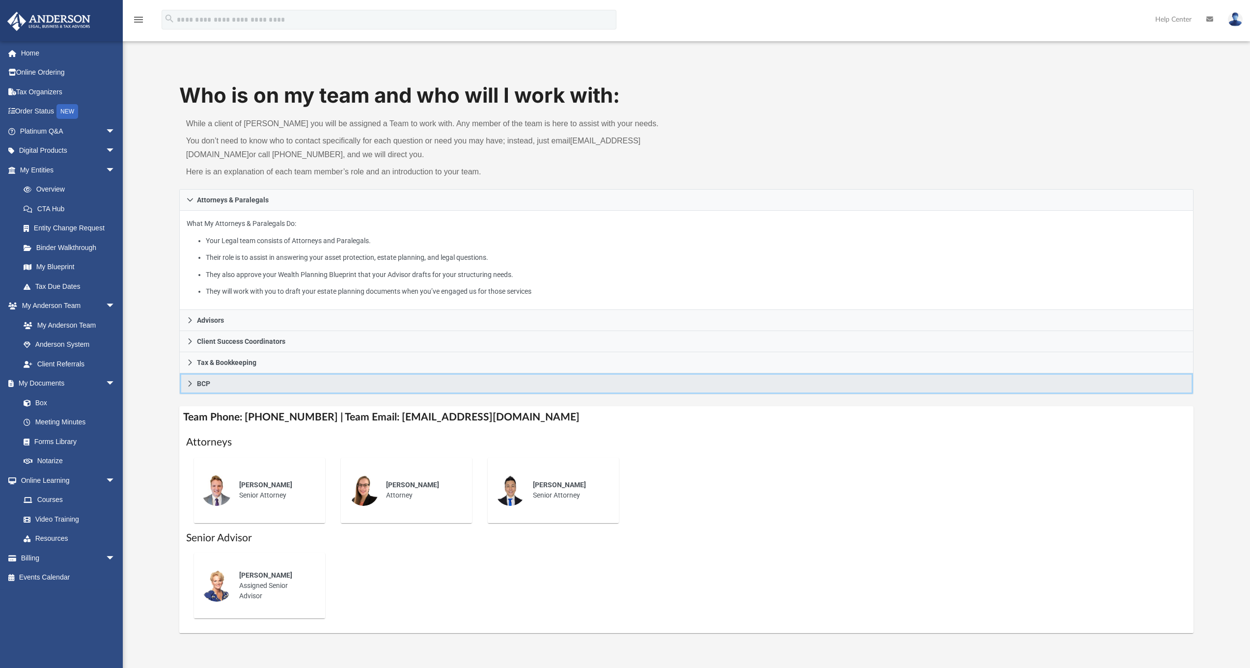
click at [189, 383] on icon at bounding box center [190, 383] width 7 height 7
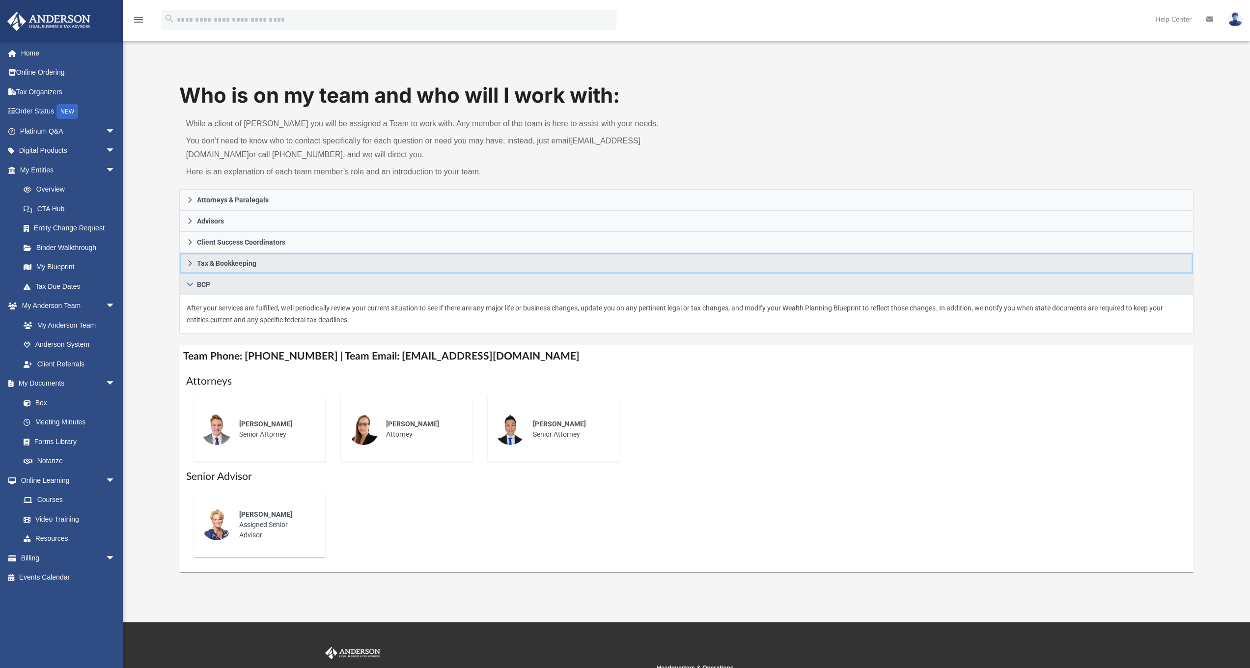
click at [193, 261] on icon at bounding box center [190, 263] width 7 height 7
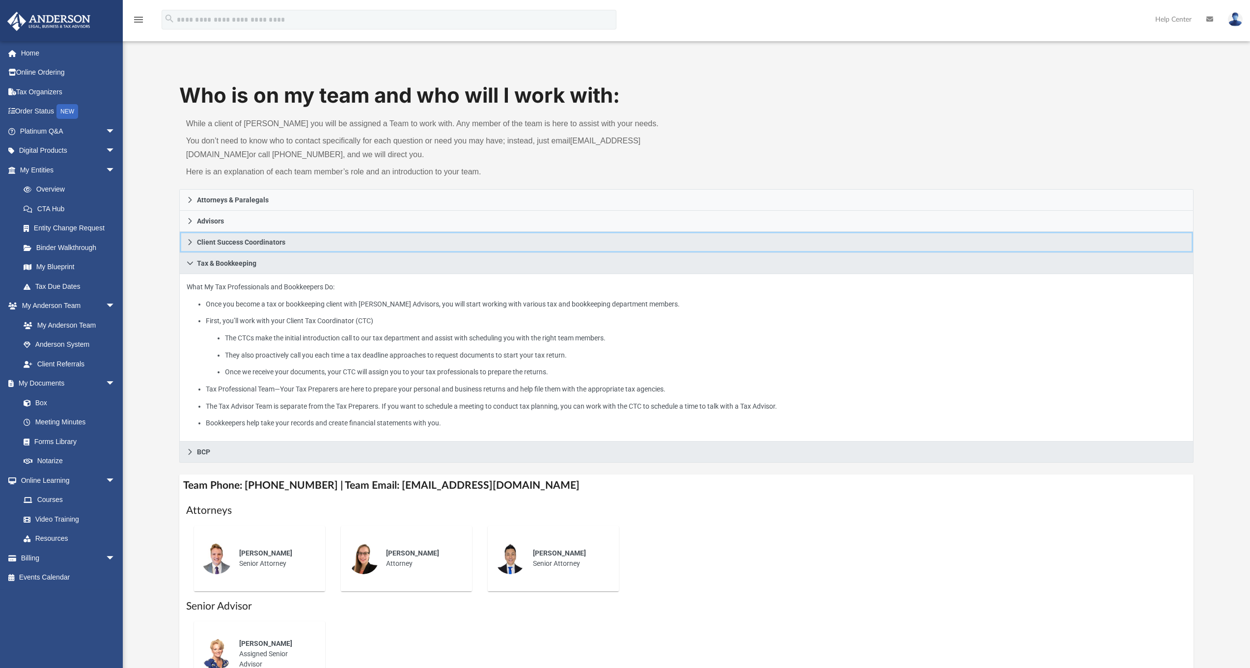
click at [196, 241] on link "Client Success Coordinators" at bounding box center [686, 242] width 1015 height 21
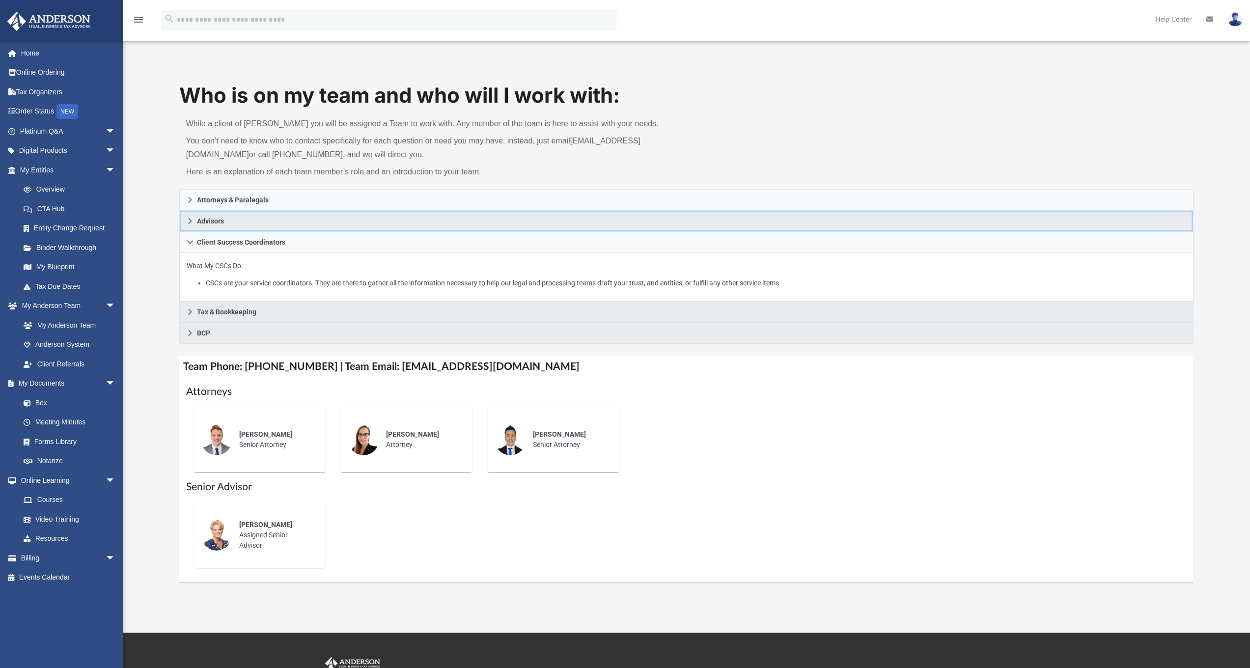
click at [199, 225] on link "Advisors" at bounding box center [686, 221] width 1015 height 21
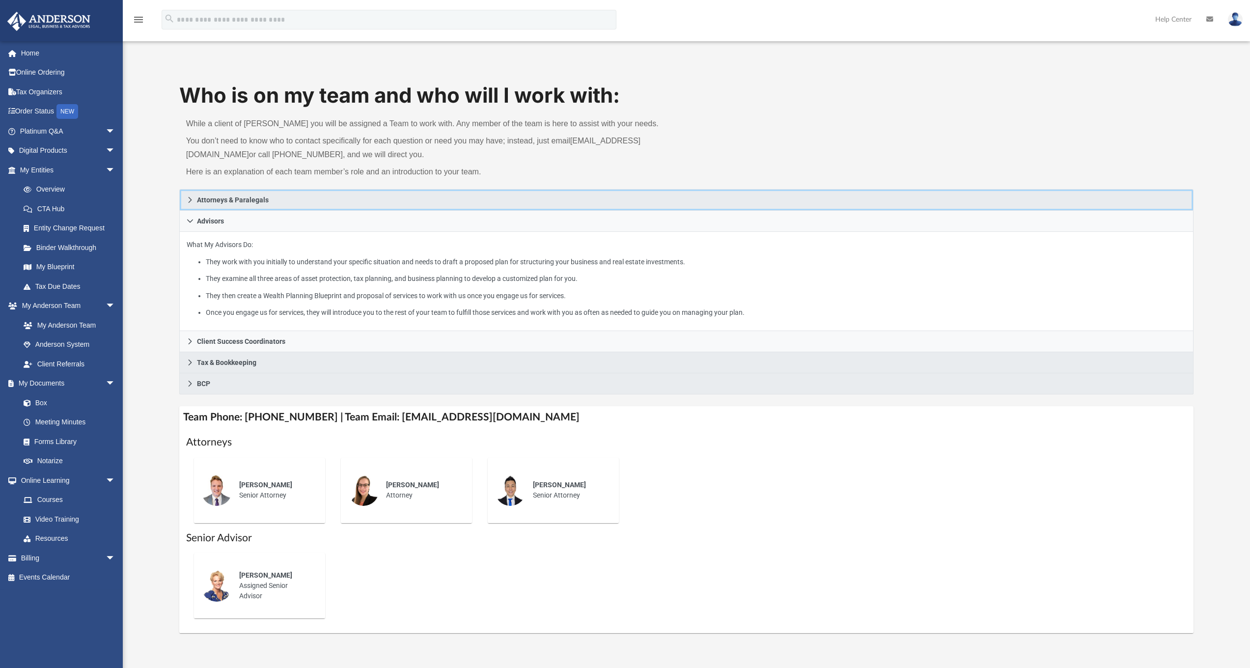
click at [206, 192] on link "Attorneys & Paralegals" at bounding box center [686, 200] width 1015 height 22
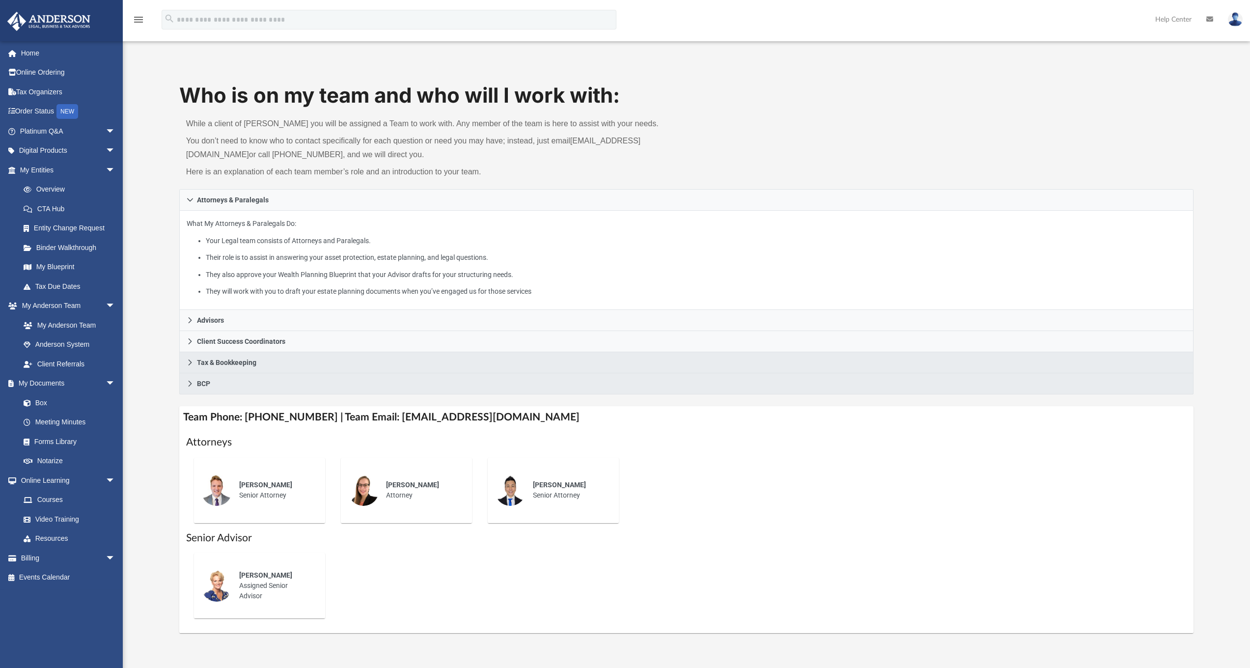
click at [1174, 21] on link "Help Center" at bounding box center [1173, 19] width 51 height 39
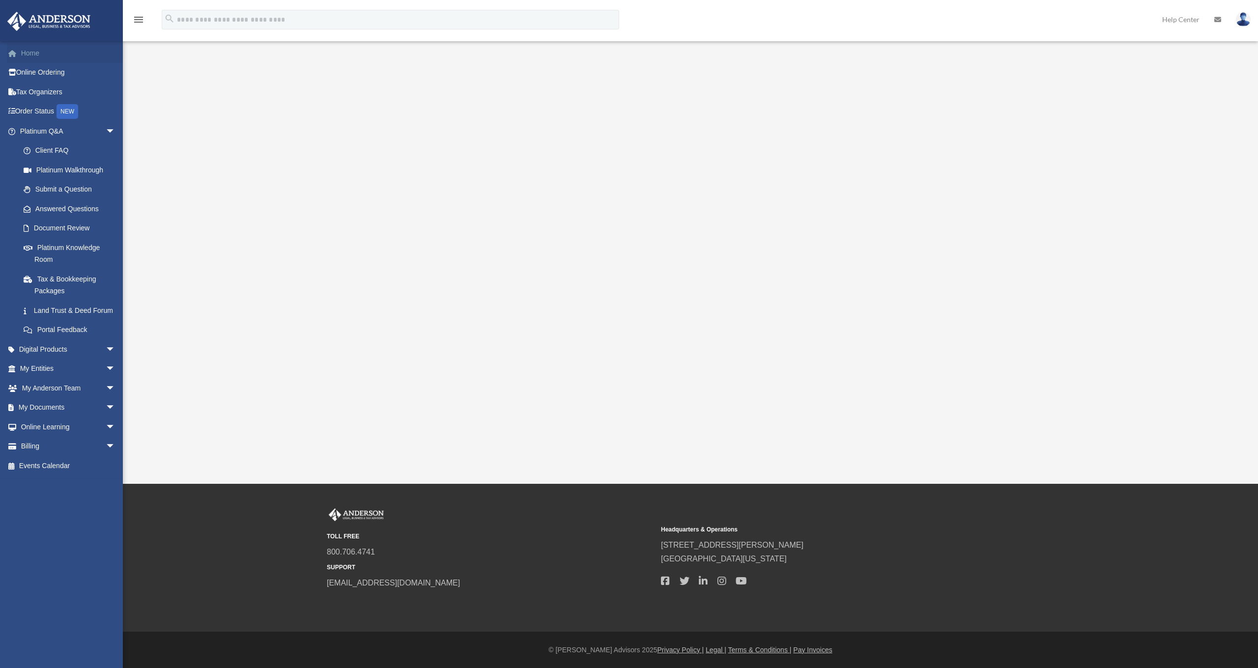
click at [28, 51] on link "Home" at bounding box center [68, 53] width 123 height 20
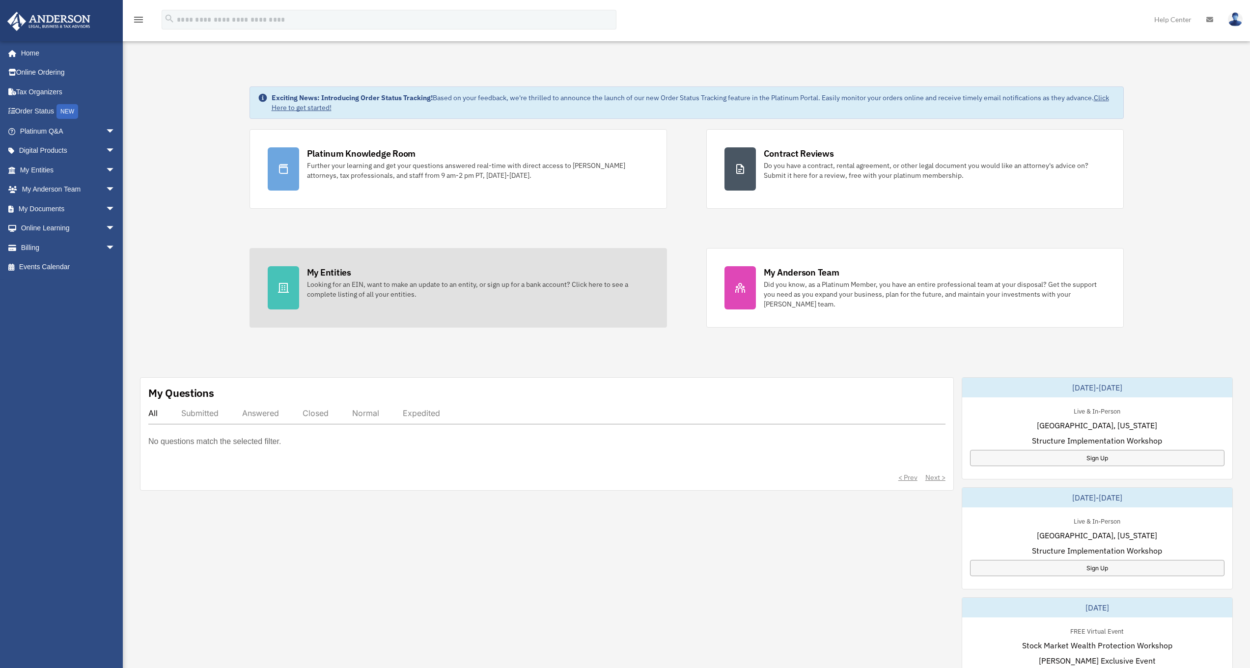
click at [311, 280] on div "Looking for an EIN, want to make an update to an entity, or sign up for a bank …" at bounding box center [478, 290] width 342 height 20
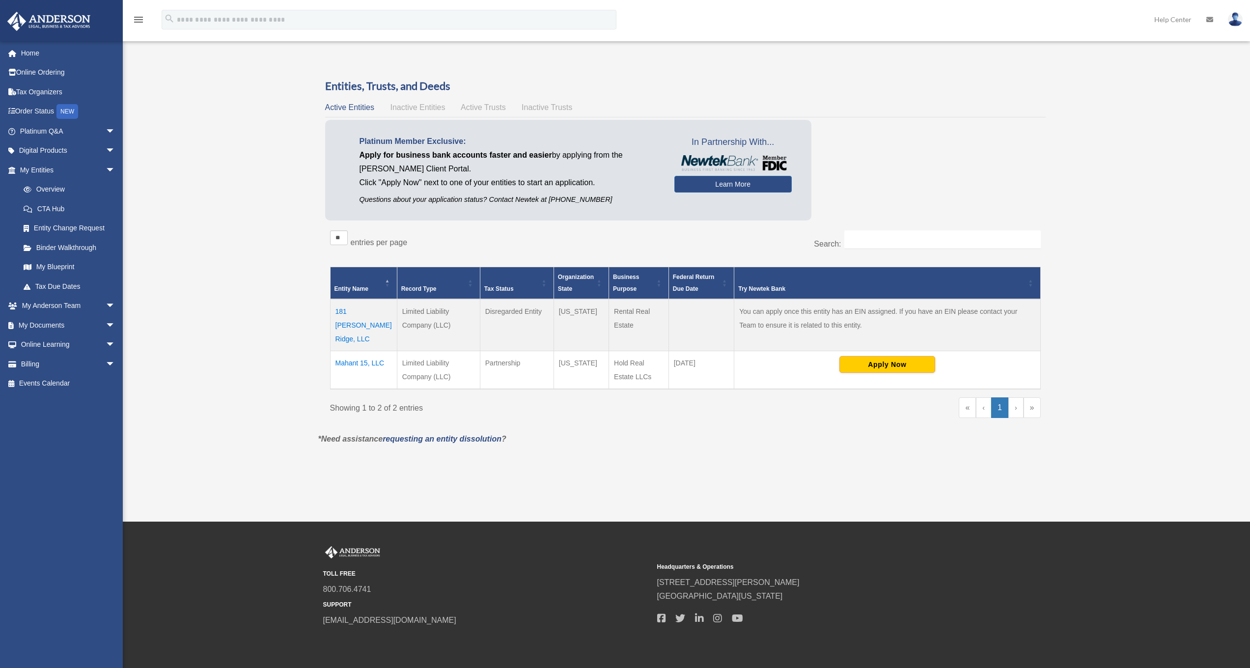
click at [354, 309] on td "181 [PERSON_NAME] Ridge, LLC" at bounding box center [363, 325] width 67 height 52
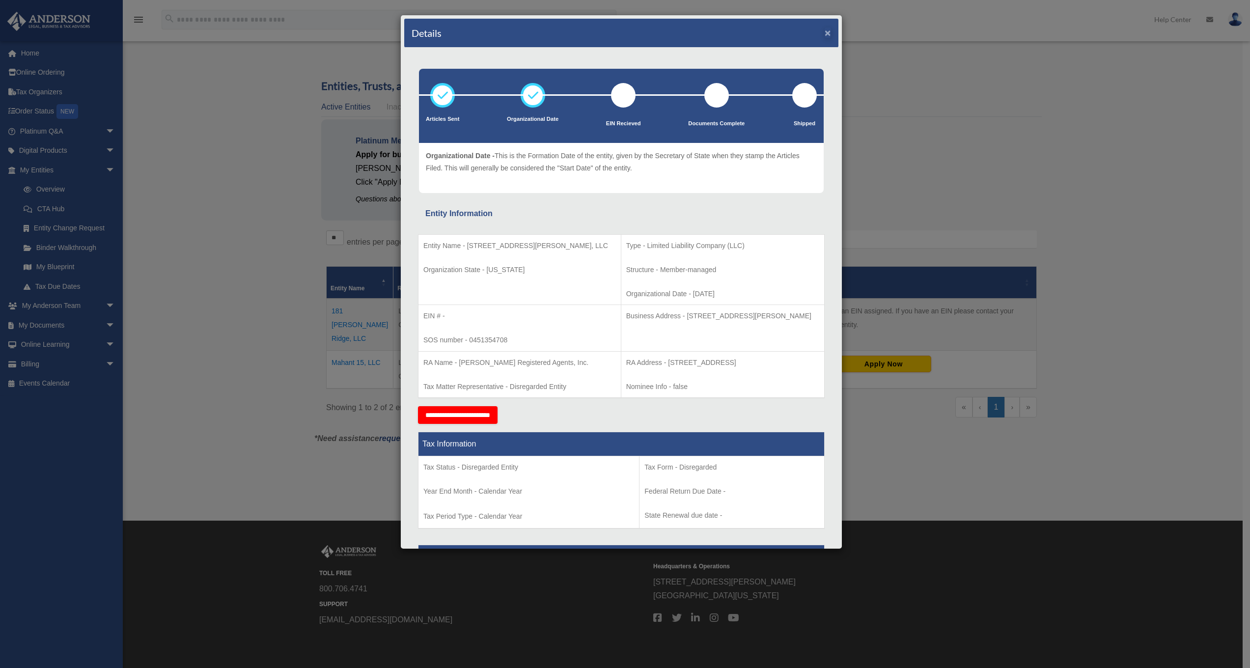
click at [825, 33] on button "×" at bounding box center [828, 33] width 6 height 10
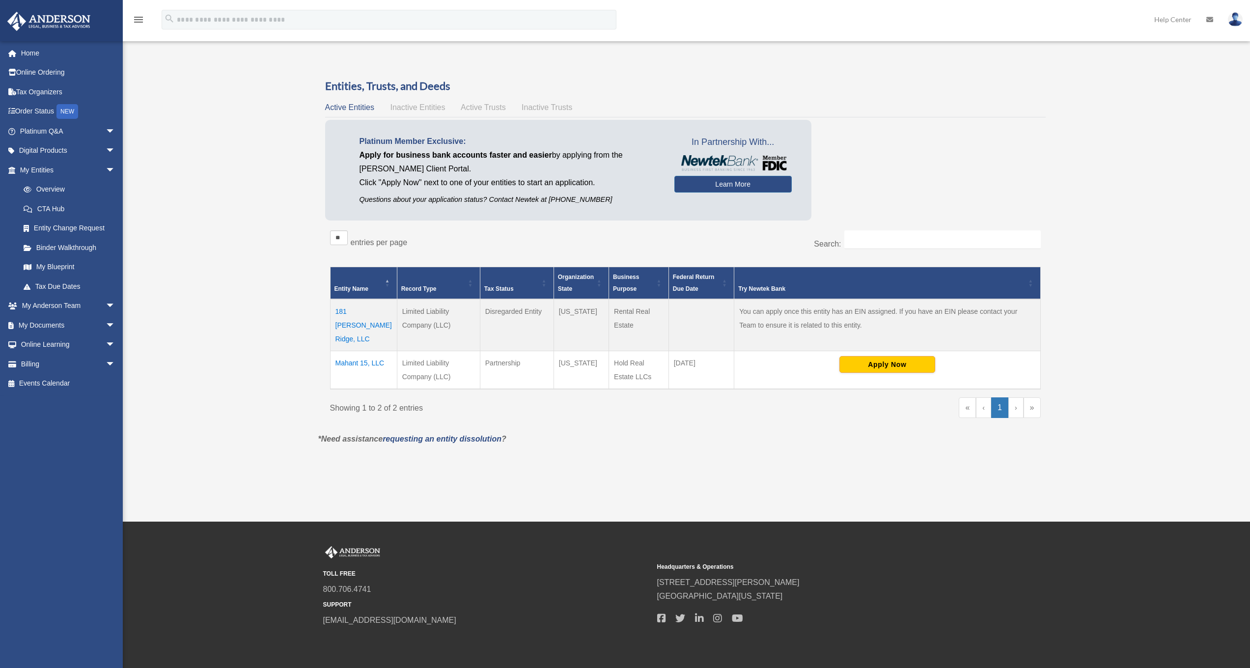
click at [340, 351] on td "Mahant 15, LLC" at bounding box center [363, 370] width 67 height 38
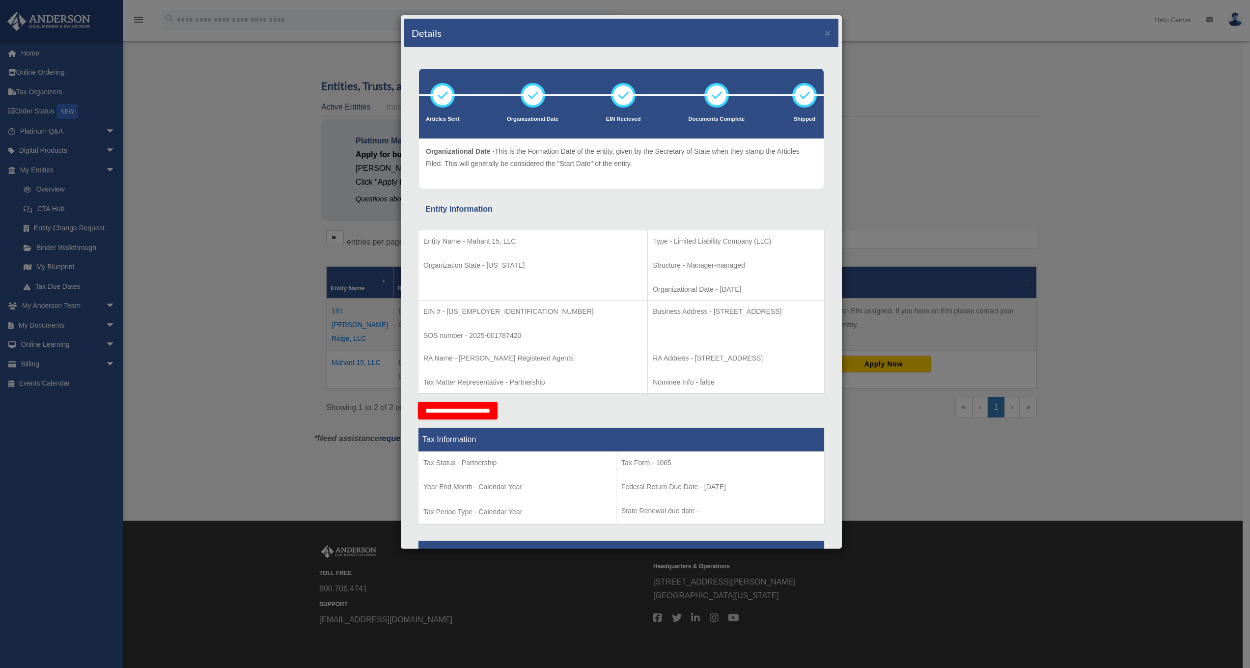
click at [824, 34] on div "Details ×" at bounding box center [621, 33] width 434 height 29
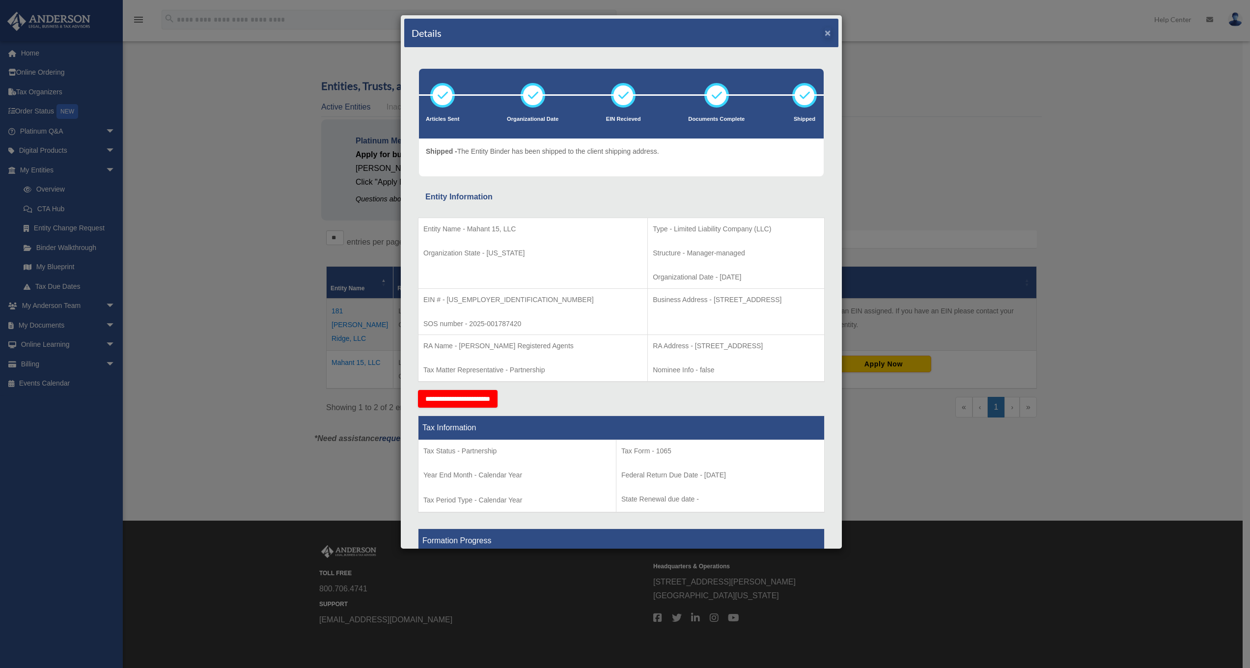
click at [825, 33] on button "×" at bounding box center [828, 33] width 6 height 10
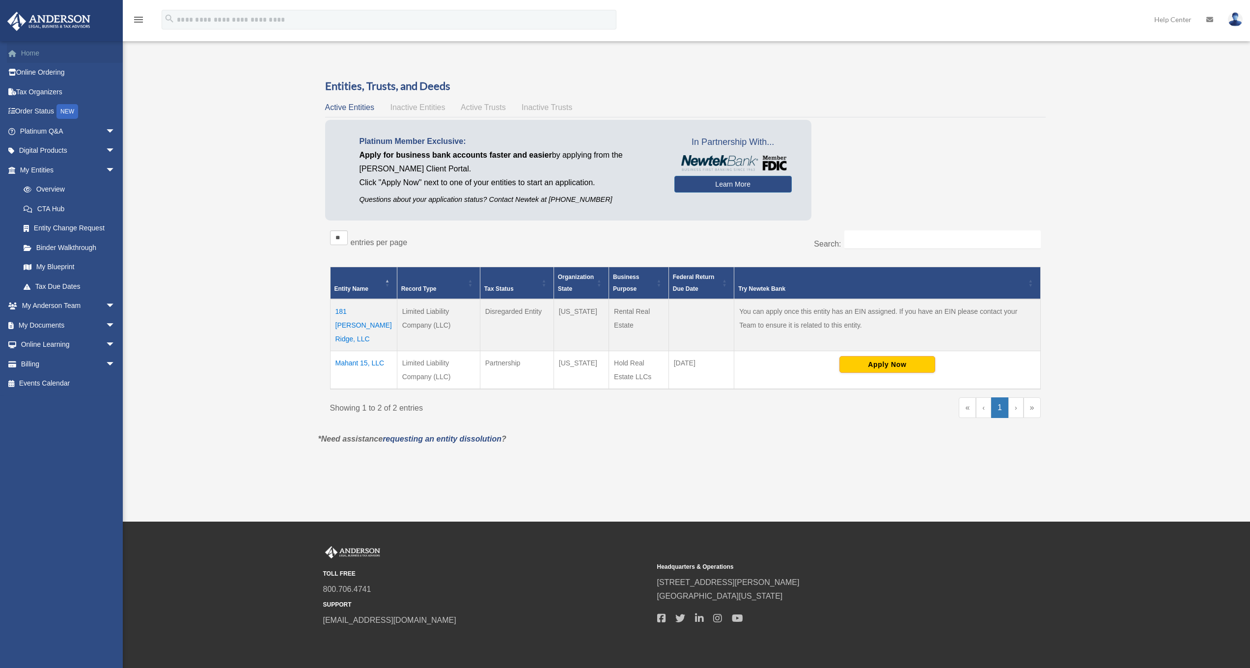
click at [29, 51] on link "Home" at bounding box center [68, 53] width 123 height 20
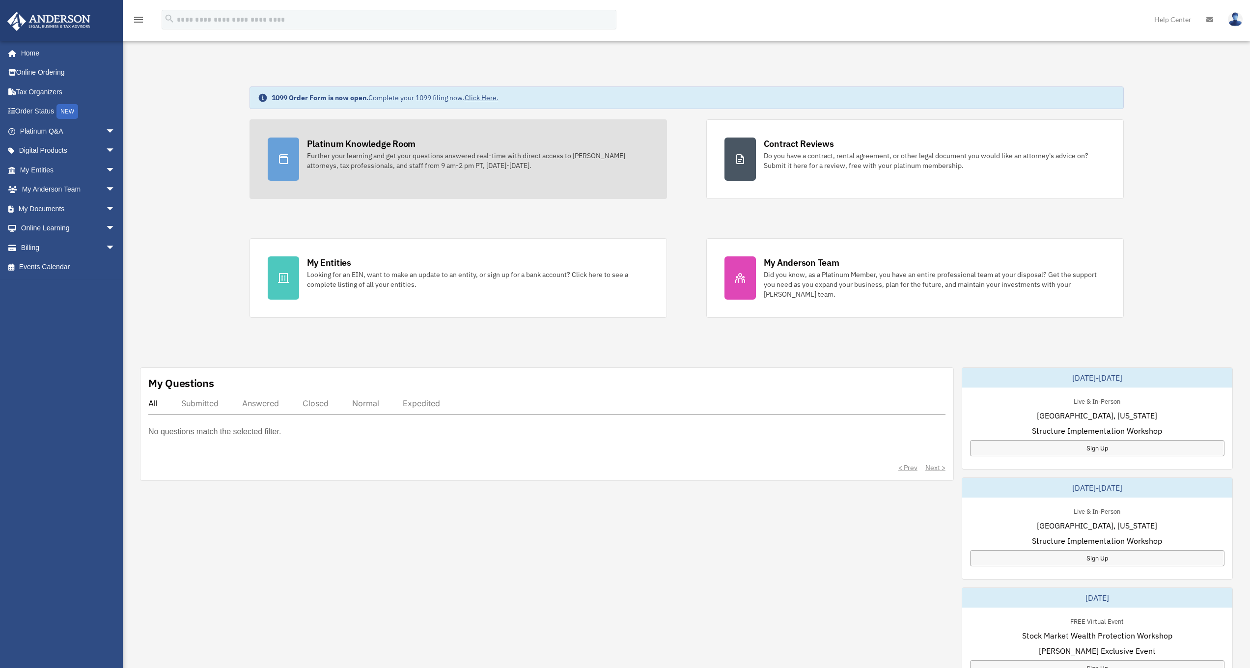
click at [370, 151] on div "Further your learning and get your questions answered real-time with direct acc…" at bounding box center [478, 161] width 342 height 20
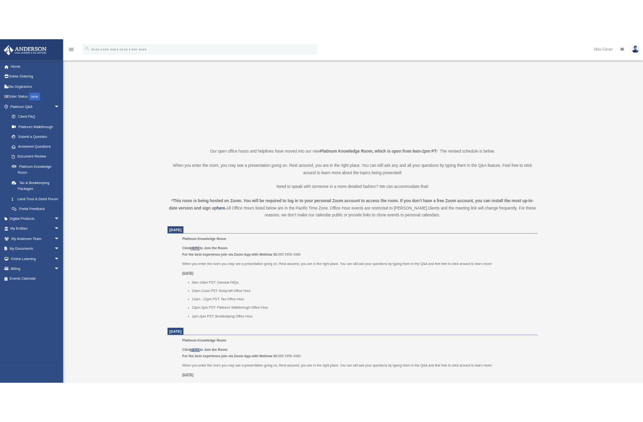
scroll to position [173, 0]
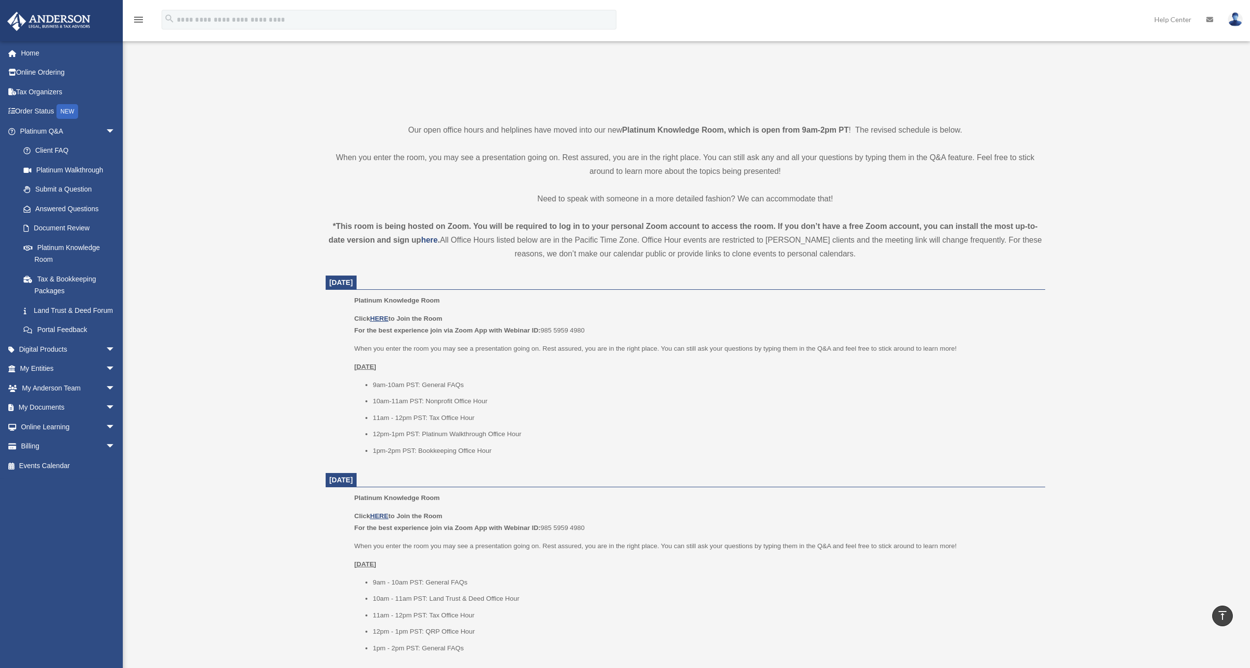
drag, startPoint x: 543, startPoint y: 328, endPoint x: 589, endPoint y: 332, distance: 46.8
click at [589, 332] on p "Click HERE to Join the Room For the best experience join via Zoom App with Webi…" at bounding box center [696, 324] width 684 height 23
copy p "For the best experience join via Zoom App with Webinar ID: 985 5959 4980"
click at [386, 318] on u "HERE" at bounding box center [379, 318] width 18 height 7
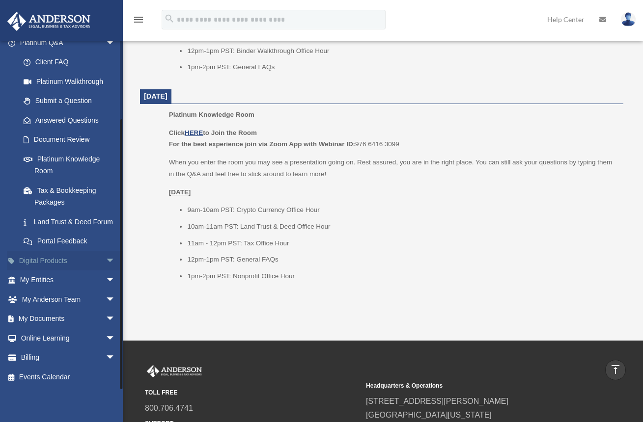
scroll to position [1296, 0]
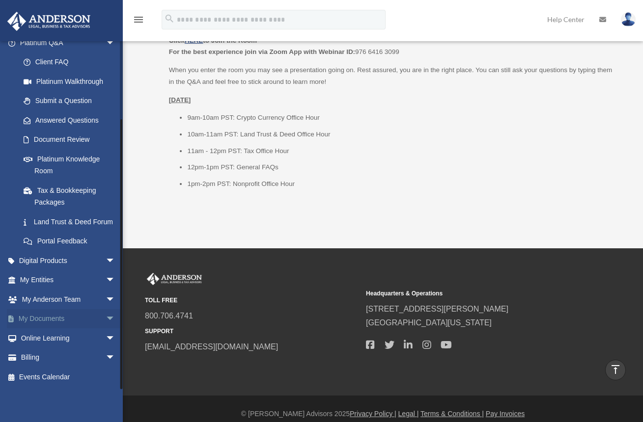
click at [62, 319] on link "My Documents arrow_drop_down" at bounding box center [68, 319] width 123 height 20
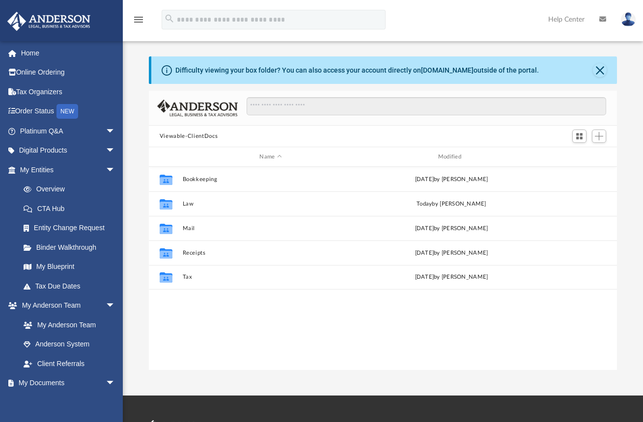
scroll to position [216, 461]
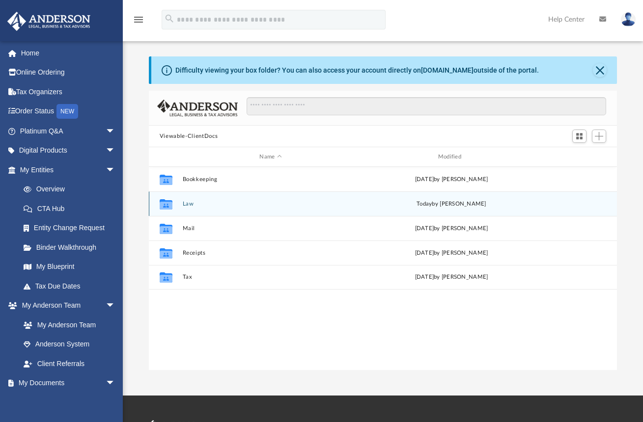
click at [177, 205] on div "Collaborated Folder" at bounding box center [166, 204] width 25 height 16
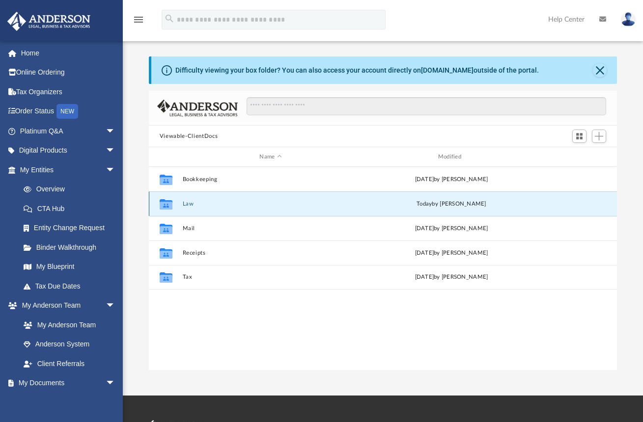
click at [211, 203] on button "Law" at bounding box center [270, 204] width 176 height 6
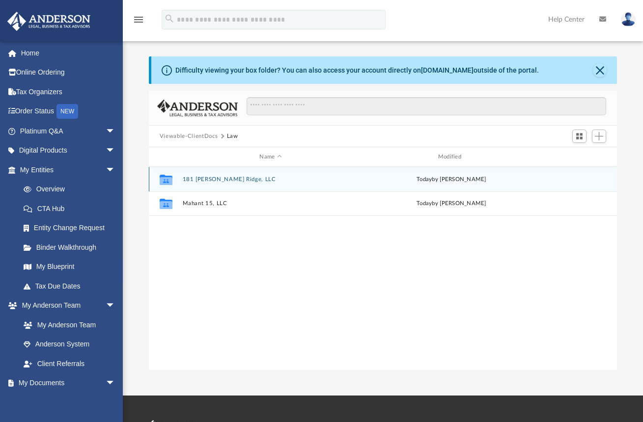
click at [208, 184] on div "Collaborated Folder 181 Sandy Ridge, LLC today by Amber Johnson" at bounding box center [383, 179] width 468 height 25
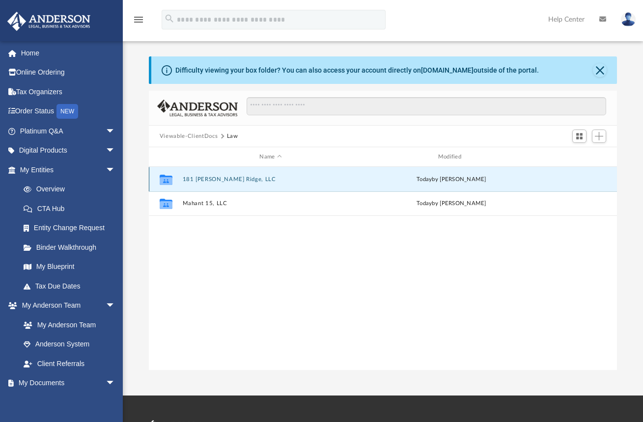
click at [208, 184] on div "Collaborated Folder 181 Sandy Ridge, LLC today by Amber Johnson" at bounding box center [383, 179] width 468 height 25
click at [210, 177] on button "181 Sandy Ridge, LLC" at bounding box center [270, 179] width 176 height 6
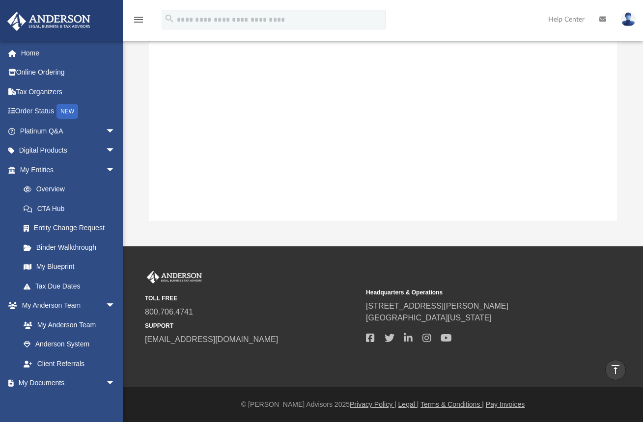
scroll to position [0, 0]
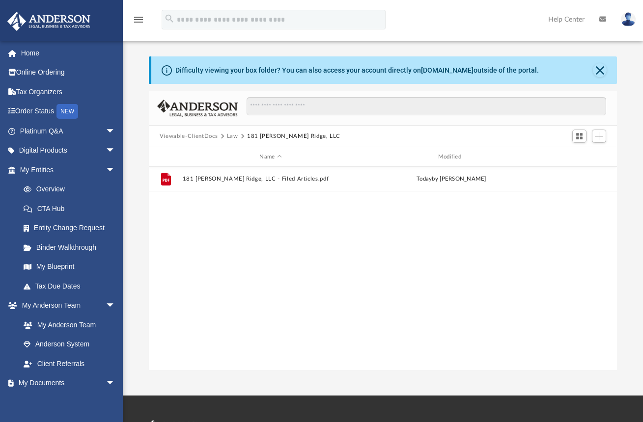
click at [180, 139] on button "Viewable-ClientDocs" at bounding box center [189, 136] width 58 height 9
click at [247, 138] on button "181 [PERSON_NAME] Ridge, LLC" at bounding box center [293, 136] width 93 height 9
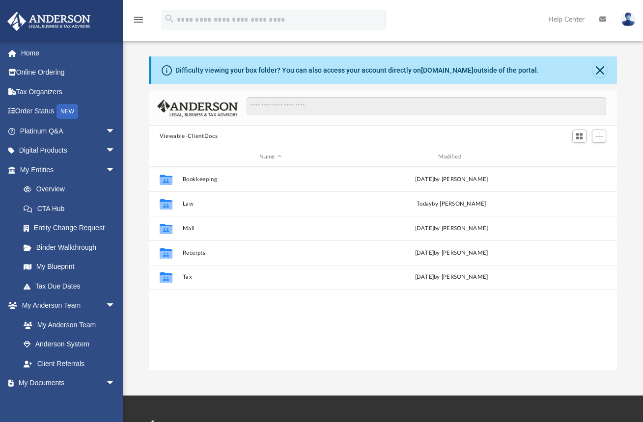
click at [180, 138] on button "Viewable-ClientDocs" at bounding box center [189, 136] width 58 height 9
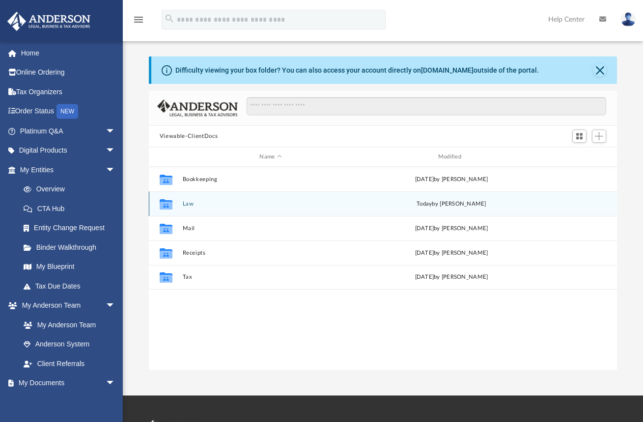
click at [179, 203] on div "Collaborated Folder Law today by Amber Johnson" at bounding box center [383, 204] width 468 height 25
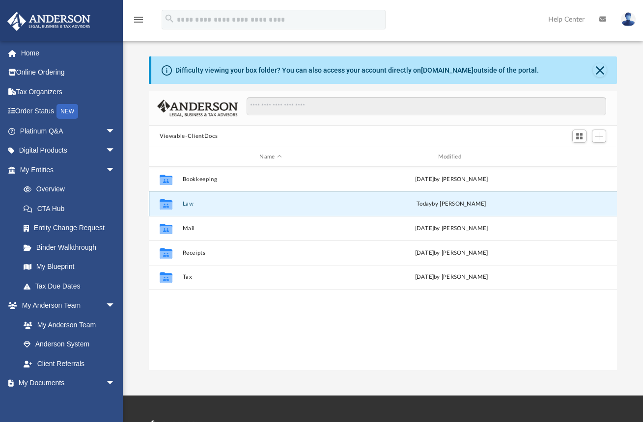
click at [191, 203] on button "Law" at bounding box center [270, 204] width 176 height 6
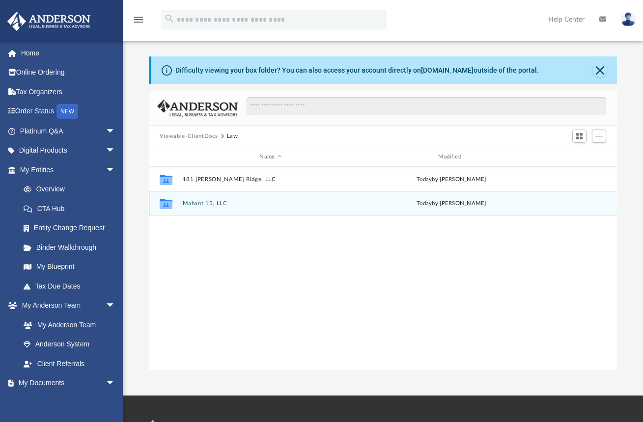
click at [190, 203] on button "Mahant 15, LLC" at bounding box center [270, 203] width 176 height 6
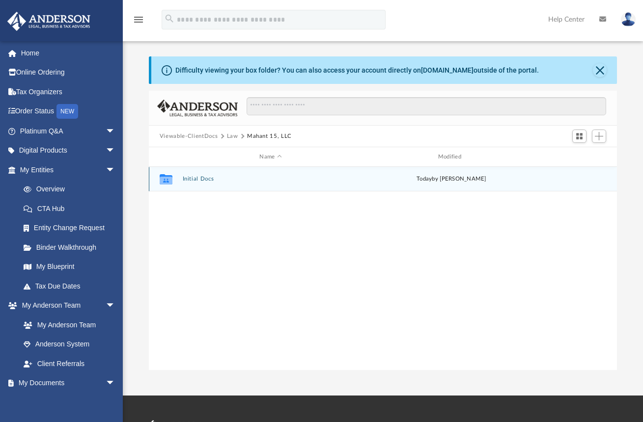
click at [199, 181] on button "Initial Docs" at bounding box center [270, 179] width 176 height 6
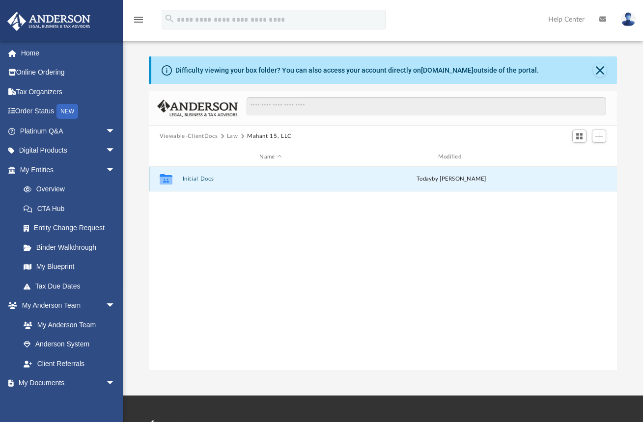
click at [199, 181] on button "Initial Docs" at bounding box center [270, 179] width 176 height 6
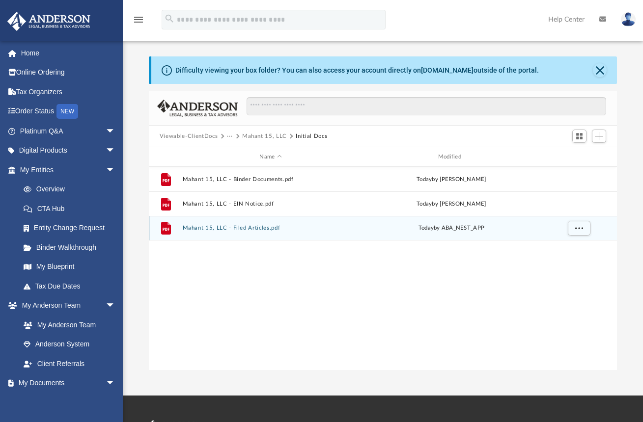
click at [224, 226] on button "Mahant 15, LLC - Filed Articles.pdf" at bounding box center [270, 228] width 176 height 6
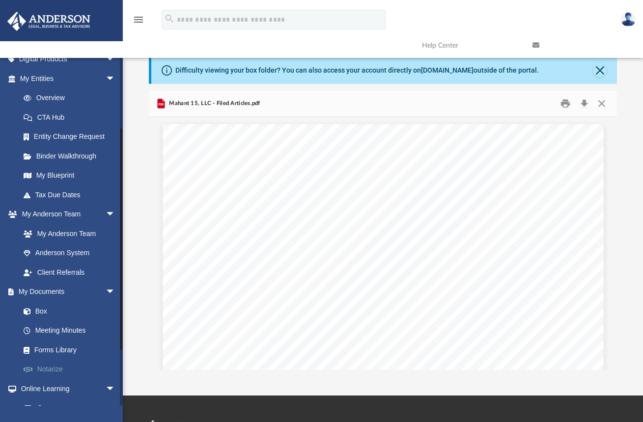
scroll to position [126, 0]
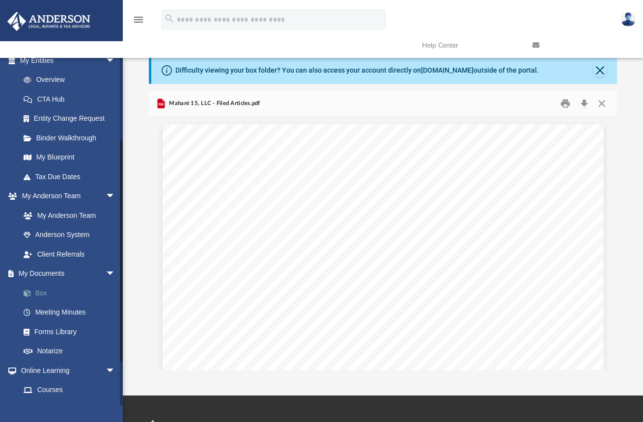
click at [42, 291] on link "Box" at bounding box center [72, 293] width 116 height 20
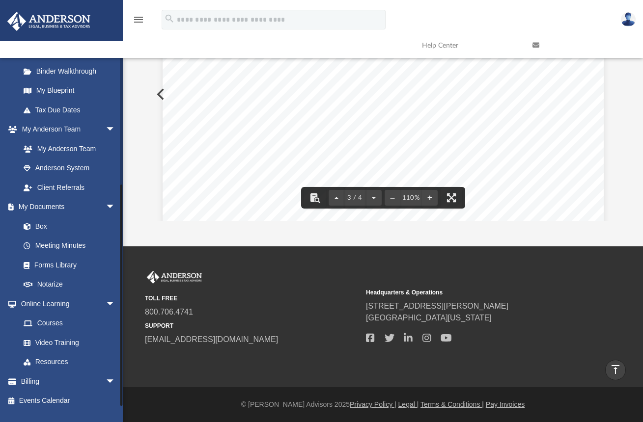
scroll to position [0, 0]
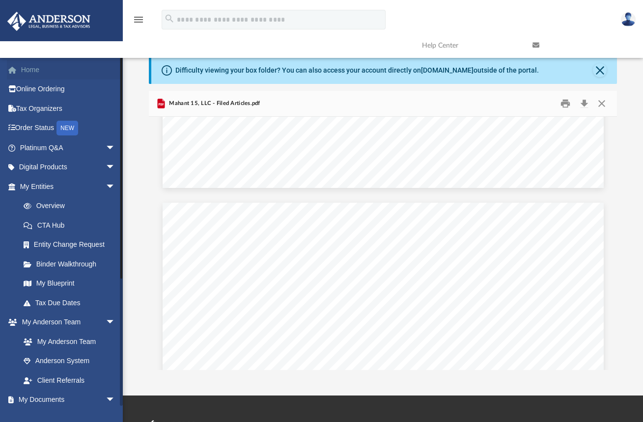
click at [31, 71] on link "Home" at bounding box center [68, 70] width 123 height 20
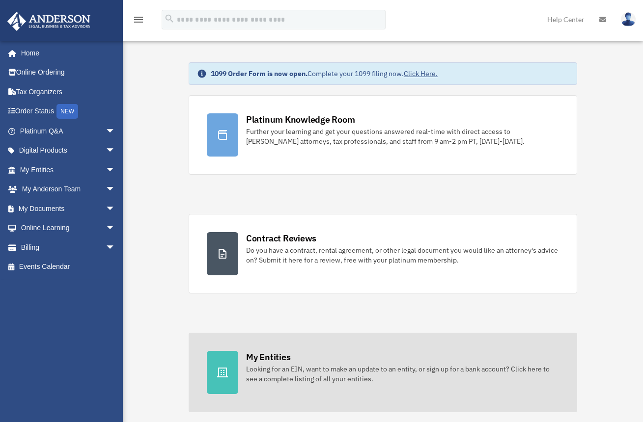
click at [296, 364] on div "Looking for an EIN, want to make an update to an entity, or sign up for a bank …" at bounding box center [402, 374] width 313 height 20
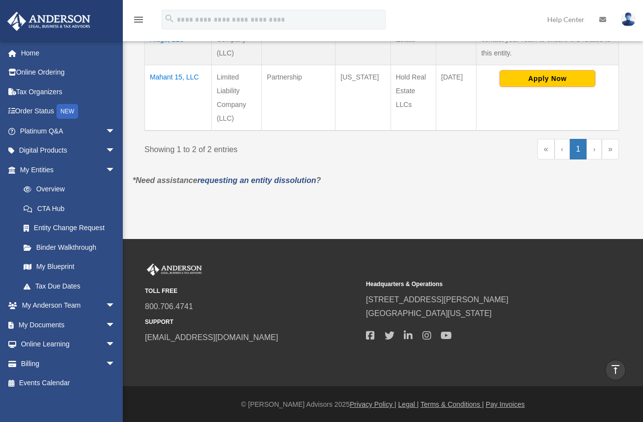
scroll to position [288, 0]
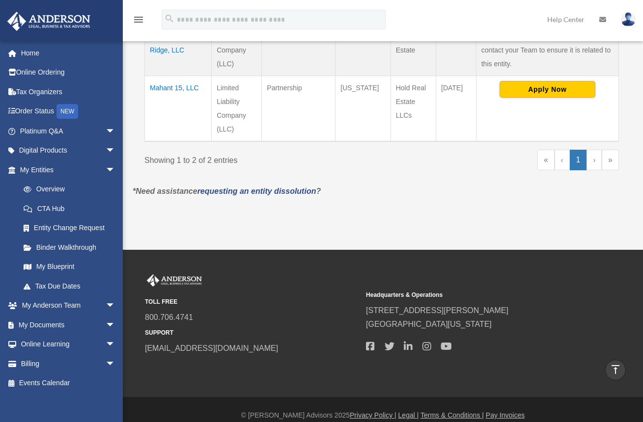
click at [164, 88] on td "Mahant 15, LLC" at bounding box center [178, 109] width 67 height 66
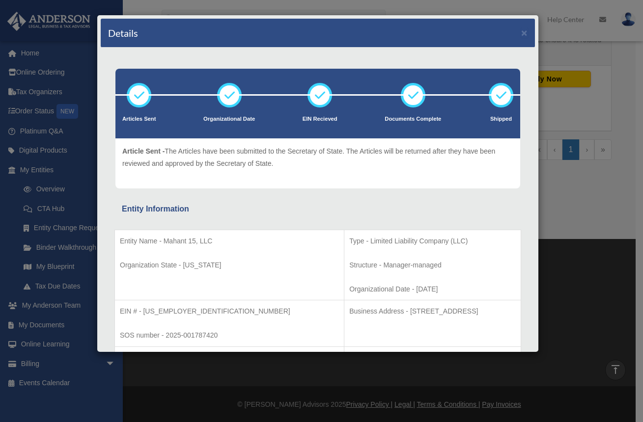
scroll to position [0, 0]
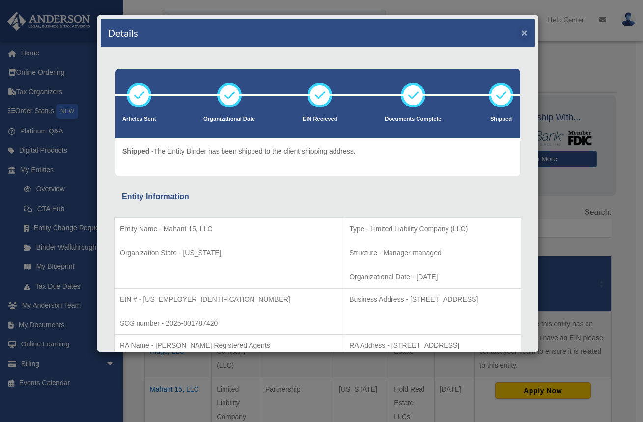
click at [521, 29] on button "×" at bounding box center [524, 33] width 6 height 10
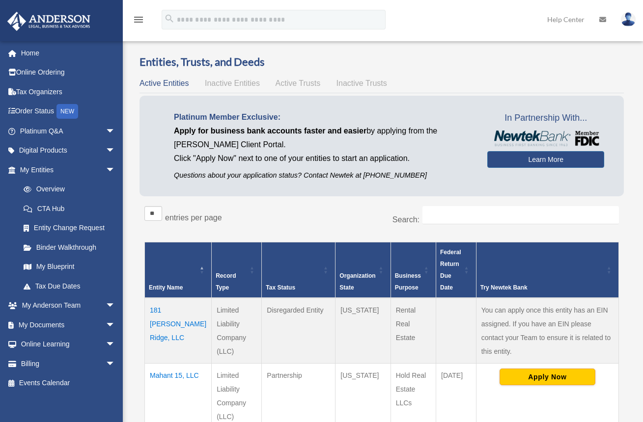
click at [626, 18] on img at bounding box center [628, 19] width 15 height 14
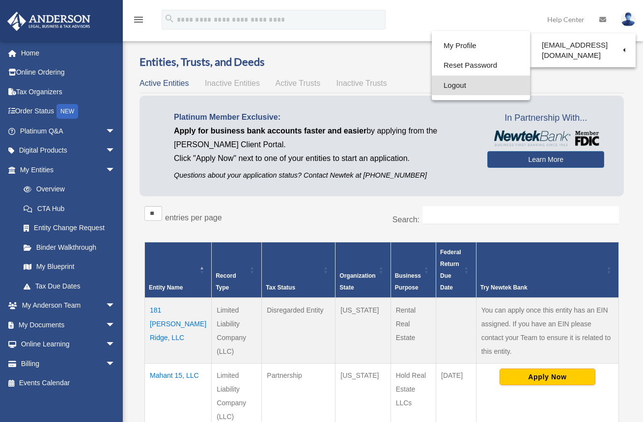
click at [462, 88] on link "Logout" at bounding box center [481, 86] width 98 height 20
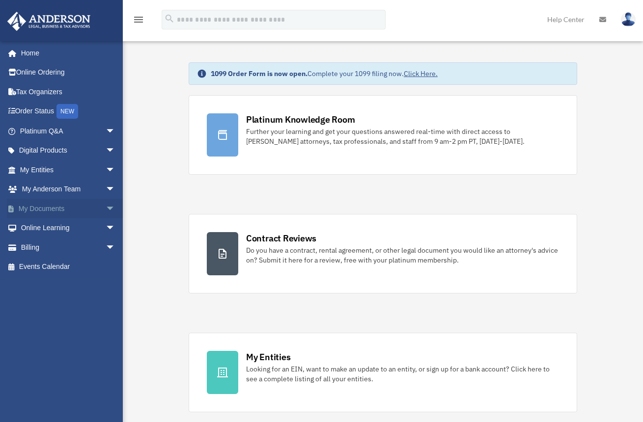
click at [68, 206] on link "My Documents arrow_drop_down" at bounding box center [68, 209] width 123 height 20
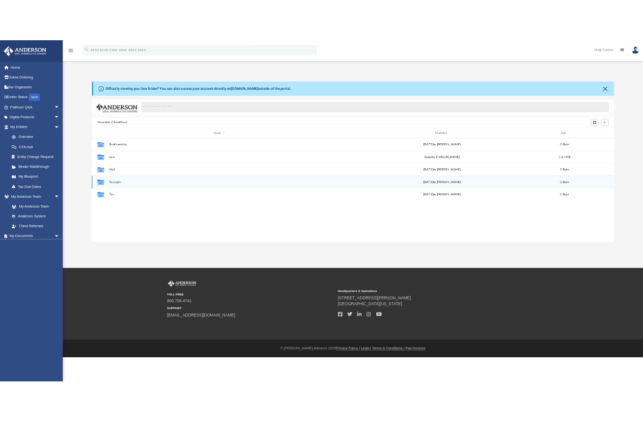
scroll to position [216, 461]
